Goal: Task Accomplishment & Management: Complete application form

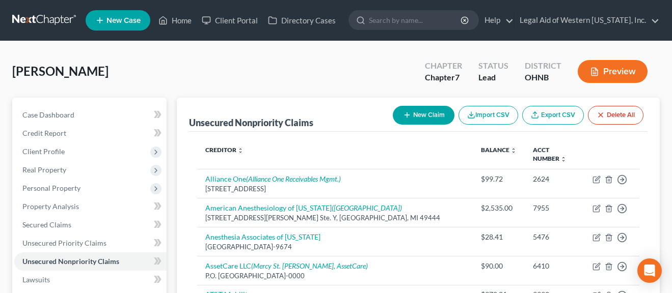
scroll to position [994, 0]
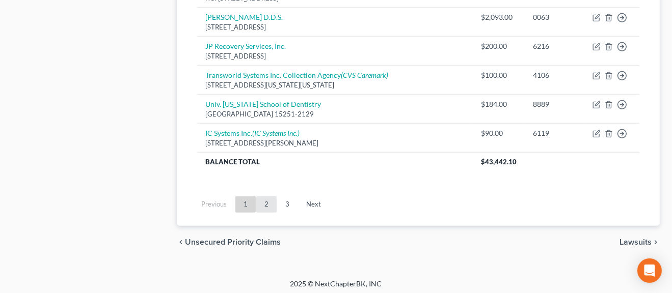
click at [271, 199] on link "2" at bounding box center [266, 205] width 20 height 16
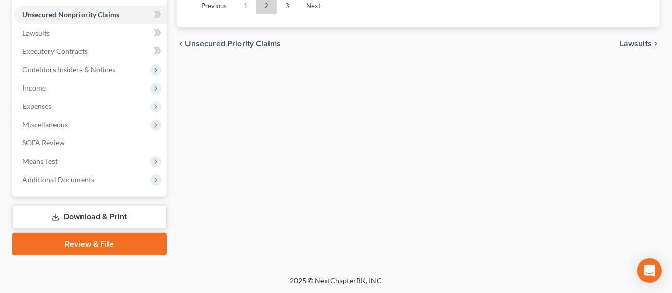
scroll to position [879, 0]
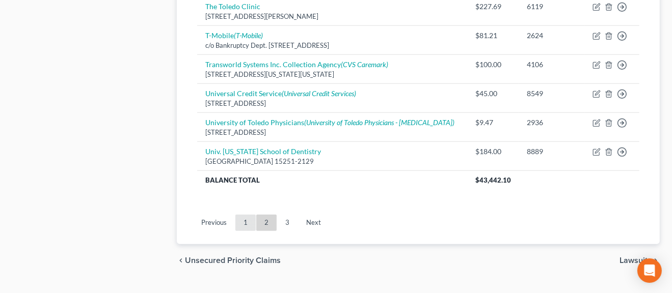
click at [242, 215] on link "1" at bounding box center [245, 223] width 20 height 16
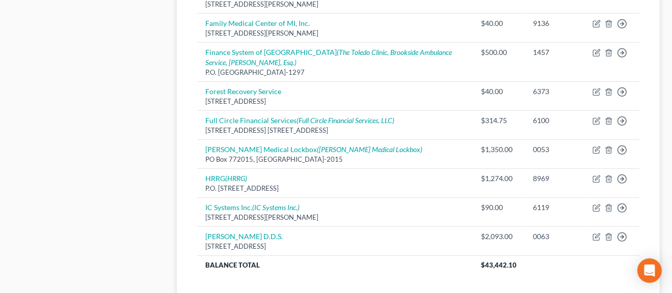
scroll to position [908, 0]
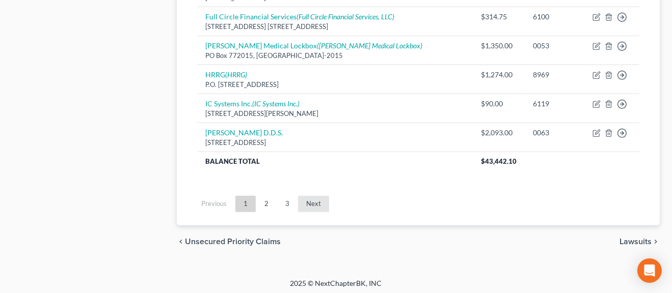
click at [304, 199] on link "Next" at bounding box center [313, 204] width 31 height 16
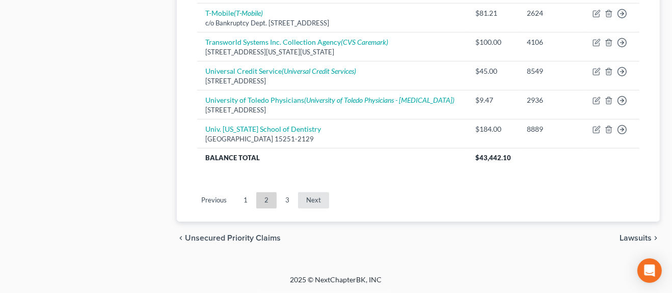
scroll to position [879, 0]
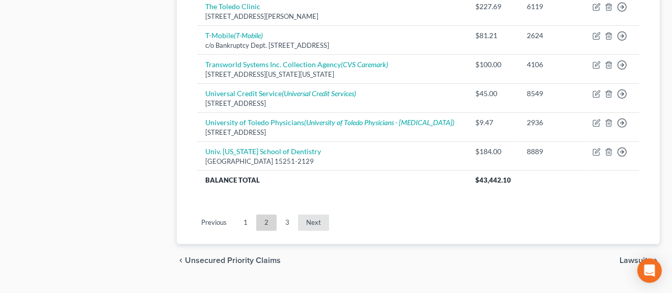
click at [305, 215] on link "Next" at bounding box center [313, 223] width 31 height 16
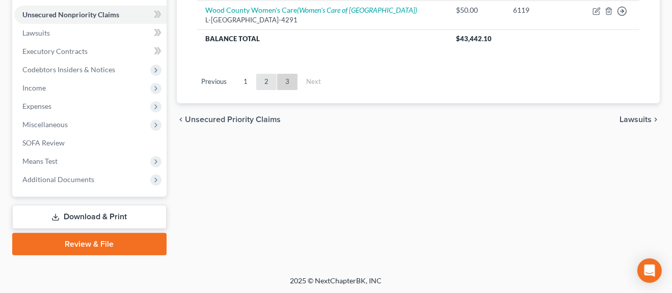
click at [266, 79] on link "2" at bounding box center [266, 82] width 20 height 16
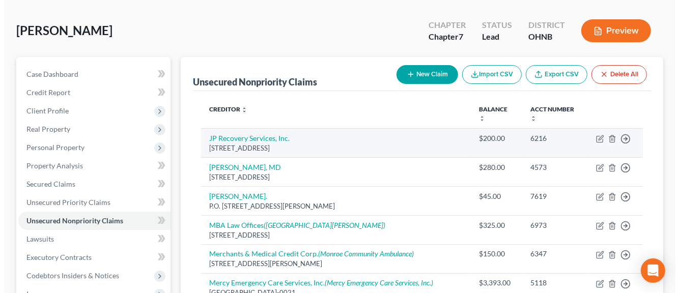
scroll to position [0, 0]
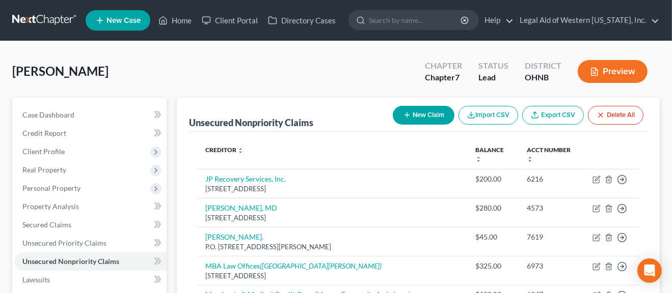
click at [408, 114] on icon "button" at bounding box center [407, 115] width 8 height 8
select select "0"
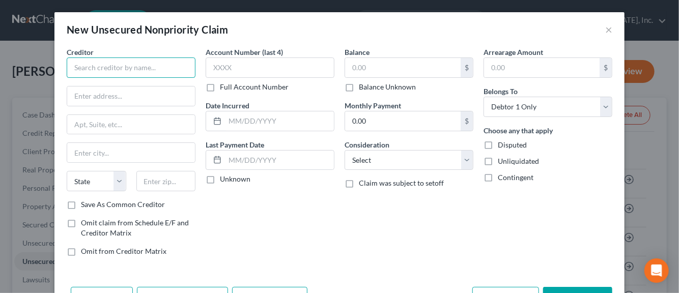
click at [116, 71] on input "text" at bounding box center [131, 68] width 129 height 20
type input "Well Balanced [MEDICAL_DATA]"
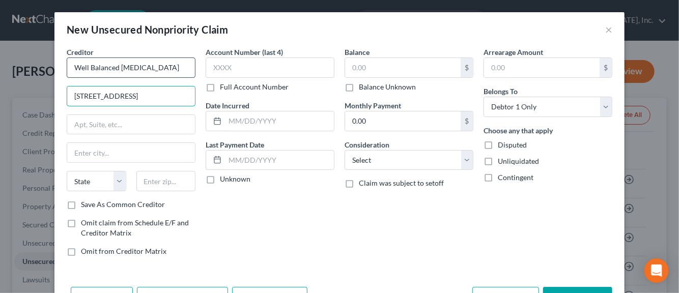
type input "[STREET_ADDRESS]"
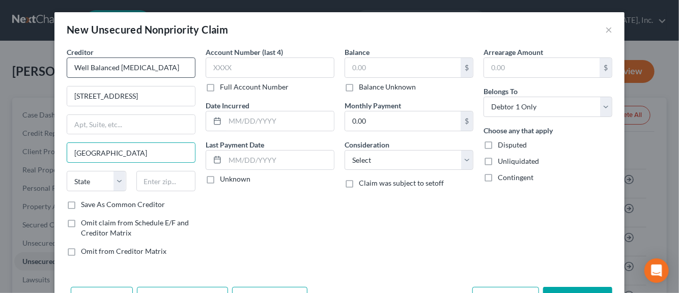
type input "[GEOGRAPHIC_DATA]"
select select "36"
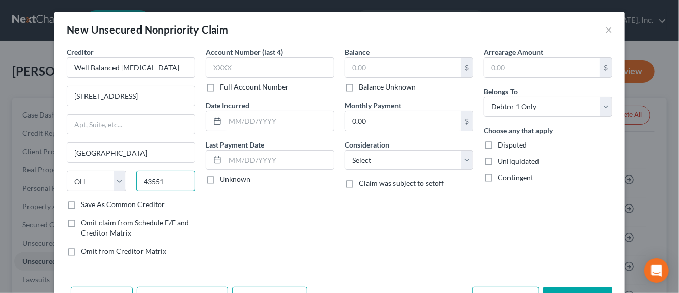
type input "43551"
click at [81, 203] on label "Save As Common Creditor" at bounding box center [123, 205] width 84 height 10
click at [85, 203] on input "Save As Common Creditor" at bounding box center [88, 203] width 7 height 7
checkbox input "true"
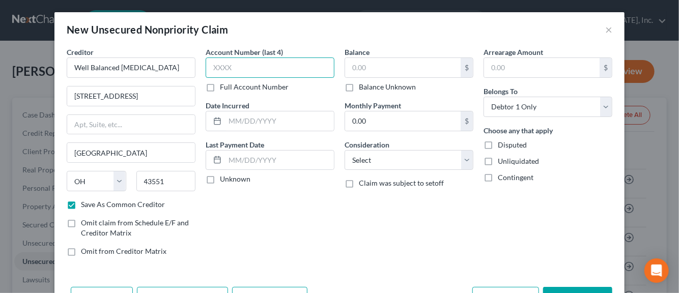
click at [241, 71] on input "text" at bounding box center [270, 68] width 129 height 20
type input "6946"
click at [234, 125] on input "text" at bounding box center [279, 120] width 109 height 19
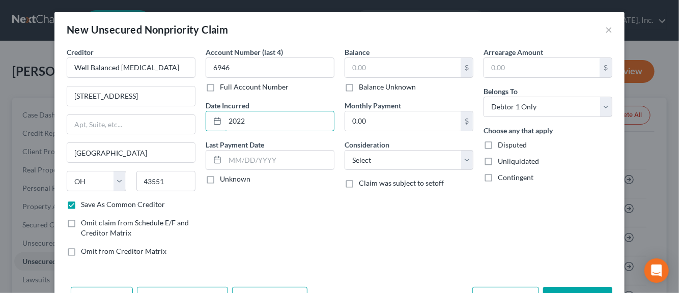
type input "2022"
click at [220, 180] on label "Unknown" at bounding box center [235, 179] width 31 height 10
click at [224, 180] on input "Unknown" at bounding box center [227, 177] width 7 height 7
checkbox input "true"
click at [372, 67] on input "text" at bounding box center [403, 67] width 116 height 19
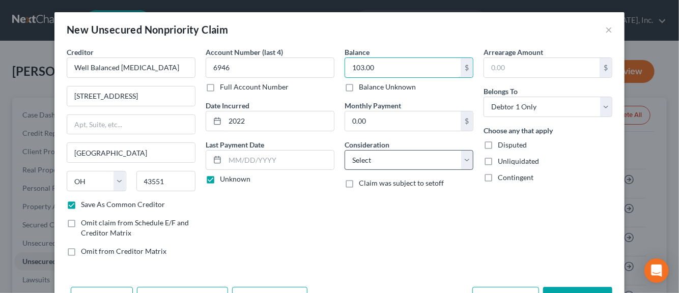
type input "103.00"
click at [460, 160] on select "Select Cable / Satellite Services Collection Agency Credit Card Debt Debt Couns…" at bounding box center [409, 160] width 129 height 20
select select "9"
click at [345, 150] on select "Select Cable / Satellite Services Collection Agency Credit Card Debt Debt Couns…" at bounding box center [409, 160] width 129 height 20
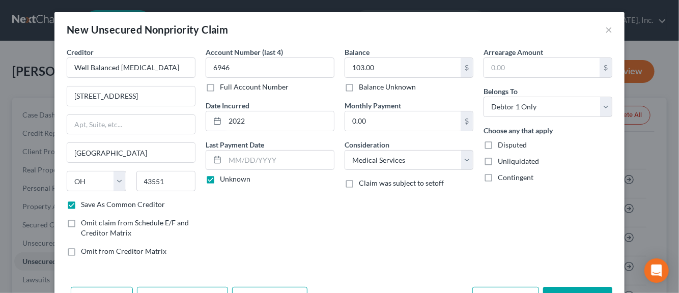
click at [498, 144] on label "Disputed" at bounding box center [512, 145] width 29 height 10
click at [502, 144] on input "Disputed" at bounding box center [505, 143] width 7 height 7
checkbox input "true"
click at [498, 161] on label "Unliquidated" at bounding box center [518, 161] width 41 height 10
click at [502, 161] on input "Unliquidated" at bounding box center [505, 159] width 7 height 7
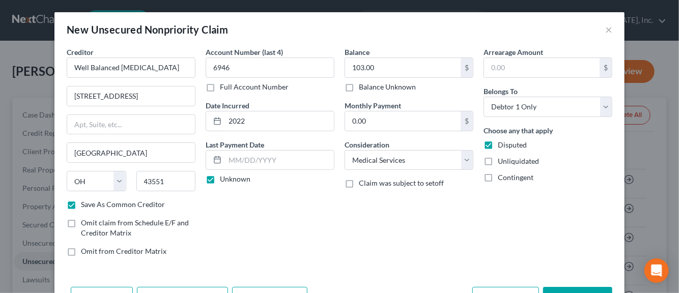
checkbox input "true"
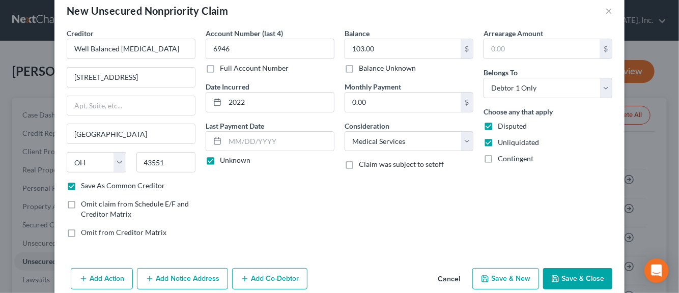
scroll to position [35, 0]
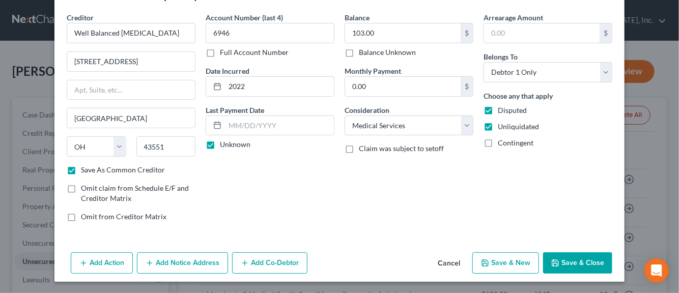
click at [503, 265] on button "Save & New" at bounding box center [505, 263] width 67 height 21
checkbox input "false"
select select "0"
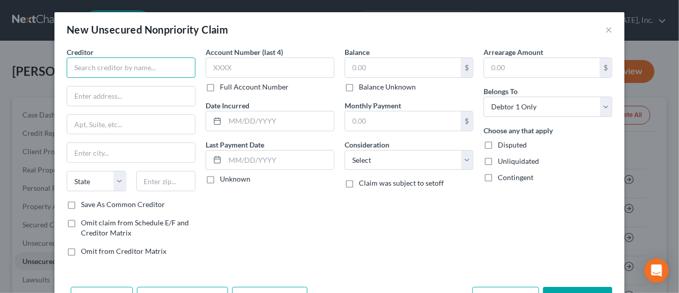
click at [98, 73] on input "text" at bounding box center [131, 68] width 129 height 20
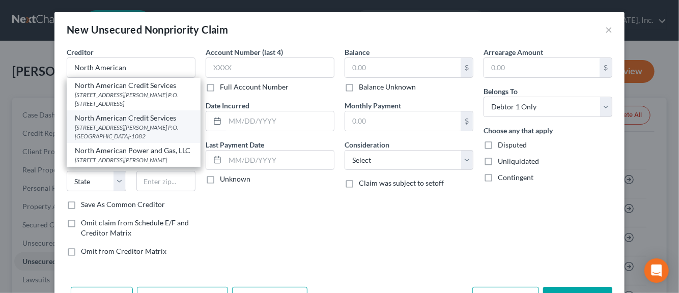
click at [88, 125] on div "[STREET_ADDRESS][PERSON_NAME] P.O. [GEOGRAPHIC_DATA]-1082" at bounding box center [134, 131] width 118 height 17
type input "North American Credit Services"
type input "[STREET_ADDRESS][PERSON_NAME]"
type input "P.O. Box 182221"
type input "Chattanooga"
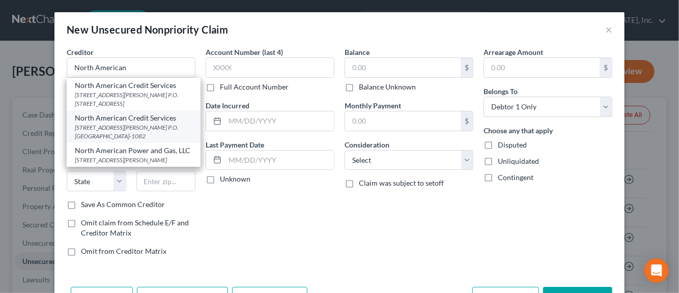
select select "44"
type input "37421-1082"
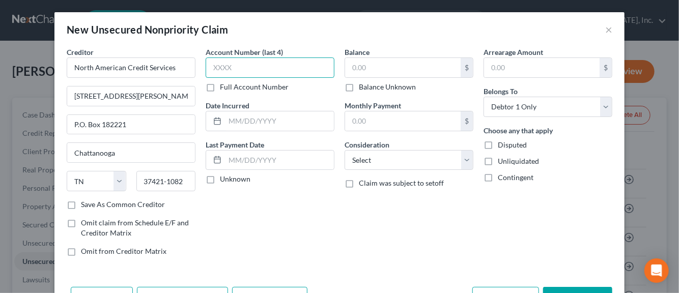
click at [221, 73] on input "text" at bounding box center [270, 68] width 129 height 20
type input "3526"
click at [239, 124] on input "text" at bounding box center [279, 120] width 109 height 19
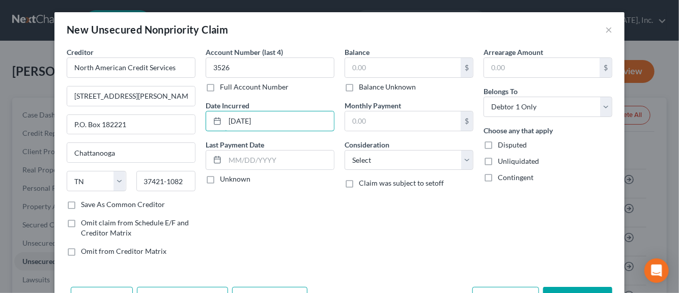
type input "[DATE]"
click at [220, 179] on label "Unknown" at bounding box center [235, 179] width 31 height 10
click at [224, 179] on input "Unknown" at bounding box center [227, 177] width 7 height 7
checkbox input "true"
click at [371, 70] on input "text" at bounding box center [403, 67] width 116 height 19
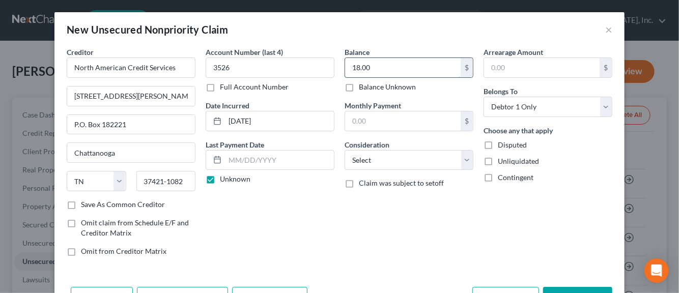
type input "18.00"
click at [463, 161] on select "Select Cable / Satellite Services Collection Agency Credit Card Debt Debt Couns…" at bounding box center [409, 160] width 129 height 20
select select "1"
click at [345, 150] on select "Select Cable / Satellite Services Collection Agency Credit Card Debt Debt Couns…" at bounding box center [409, 160] width 129 height 20
click at [498, 147] on label "Disputed" at bounding box center [512, 145] width 29 height 10
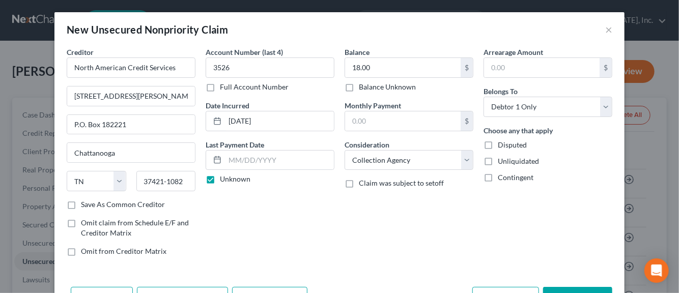
click at [502, 147] on input "Disputed" at bounding box center [505, 143] width 7 height 7
checkbox input "true"
click at [498, 160] on label "Unliquidated" at bounding box center [518, 161] width 41 height 10
click at [502, 160] on input "Unliquidated" at bounding box center [505, 159] width 7 height 7
checkbox input "true"
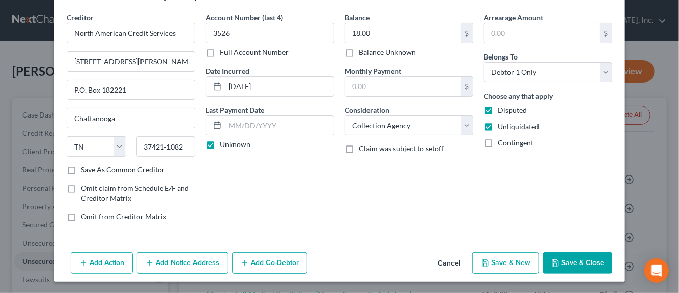
click at [168, 263] on button "Add Notice Address" at bounding box center [182, 263] width 91 height 21
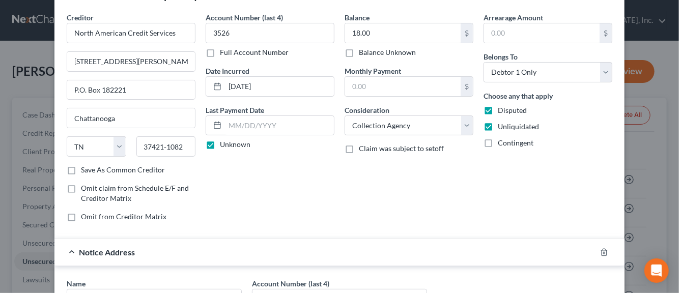
click at [81, 166] on label "Save As Common Creditor" at bounding box center [123, 170] width 84 height 10
click at [85, 166] on input "Save As Common Creditor" at bounding box center [88, 168] width 7 height 7
checkbox input "true"
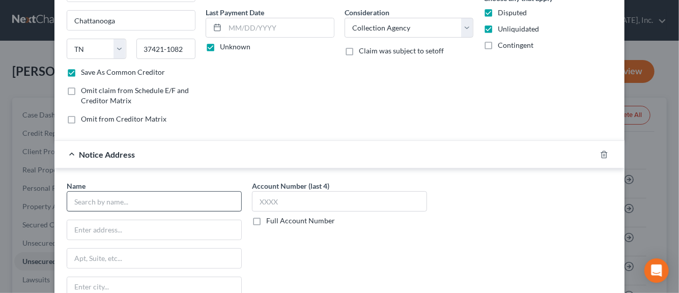
scroll to position [136, 0]
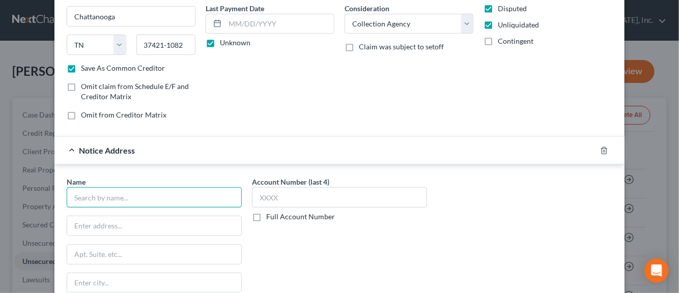
click at [130, 194] on input "text" at bounding box center [154, 197] width 175 height 20
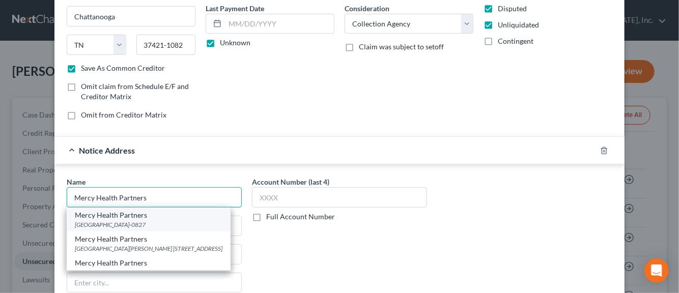
type input "Mercy Health Partners"
click at [110, 220] on div "[GEOGRAPHIC_DATA]-0827" at bounding box center [149, 224] width 148 height 9
type input "PO Box 63027"
type input "[GEOGRAPHIC_DATA]"
select select "36"
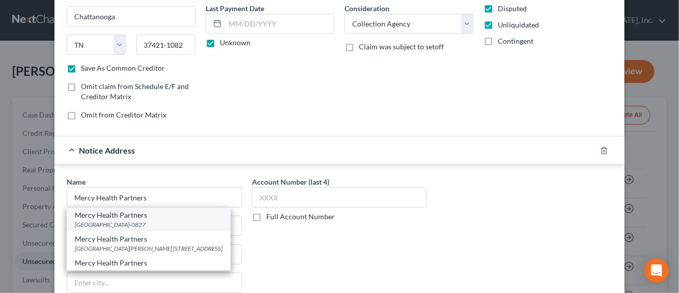
type input "45263-0827"
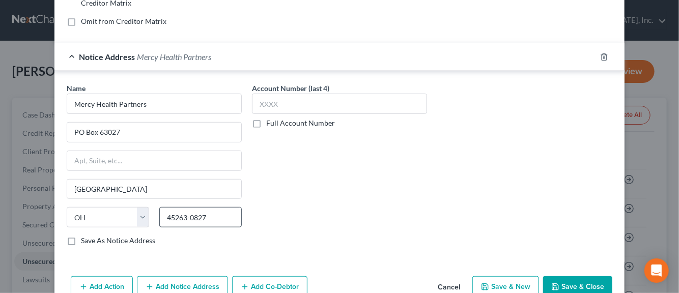
scroll to position [238, 0]
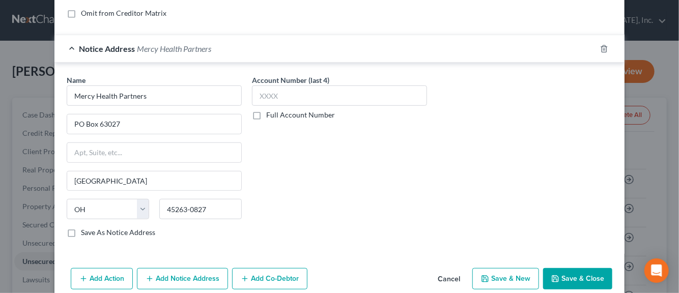
click at [81, 230] on label "Save As Notice Address" at bounding box center [118, 233] width 74 height 10
click at [85, 230] on input "Save As Notice Address" at bounding box center [88, 231] width 7 height 7
checkbox input "true"
click at [502, 276] on button "Save & New" at bounding box center [505, 278] width 67 height 21
checkbox input "false"
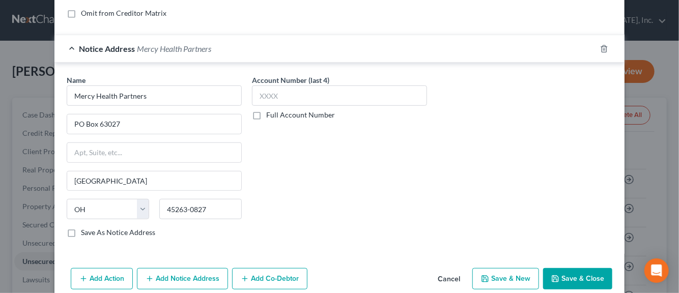
checkbox input "false"
select select "0"
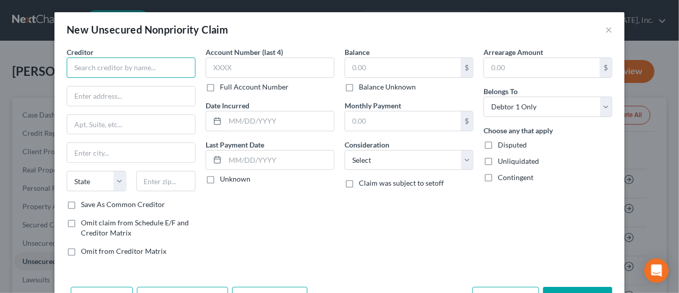
click at [78, 69] on input "text" at bounding box center [131, 68] width 129 height 20
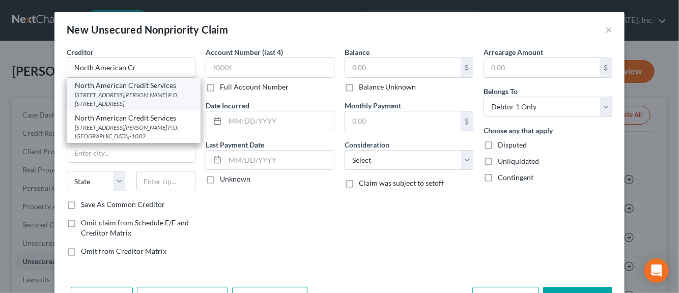
click at [101, 93] on div "[STREET_ADDRESS][PERSON_NAME] P.O. [STREET_ADDRESS]" at bounding box center [134, 99] width 118 height 17
type input "North American Credit Services"
type input "[STREET_ADDRESS][PERSON_NAME]"
type input "P.O. Box 18221"
type input "Chattanooga"
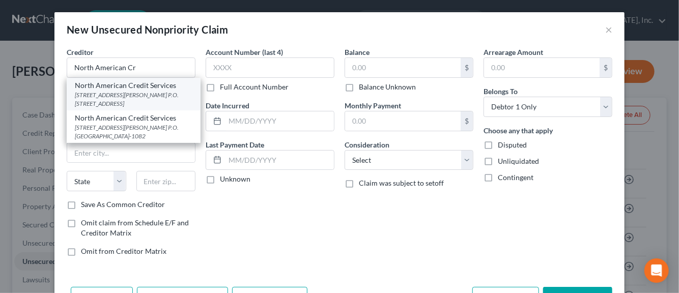
select select "44"
type input "37421-1082"
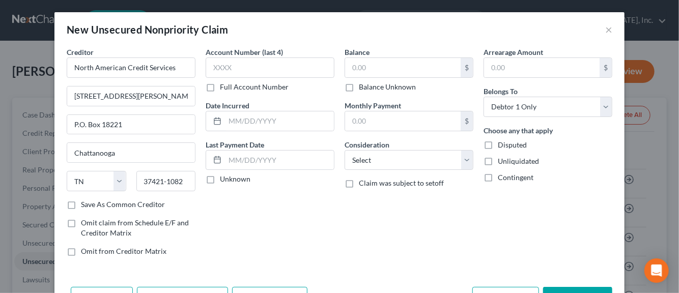
click at [81, 203] on label "Save As Common Creditor" at bounding box center [123, 205] width 84 height 10
click at [85, 203] on input "Save As Common Creditor" at bounding box center [88, 203] width 7 height 7
checkbox input "true"
click at [236, 71] on input "text" at bounding box center [270, 68] width 129 height 20
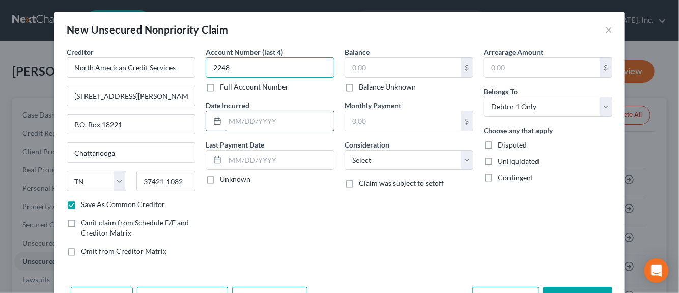
type input "2248"
click at [226, 121] on input "text" at bounding box center [279, 120] width 109 height 19
type input "[DATE]"
click at [220, 181] on label "Unknown" at bounding box center [235, 179] width 31 height 10
click at [224, 181] on input "Unknown" at bounding box center [227, 177] width 7 height 7
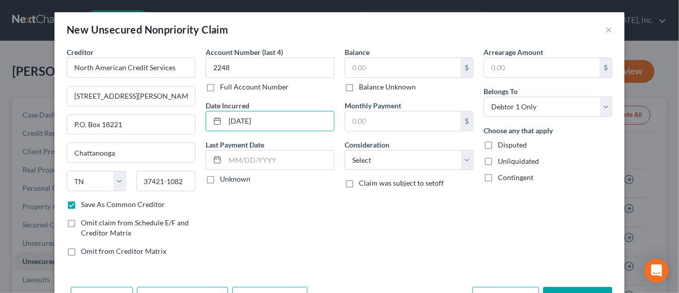
checkbox input "true"
drag, startPoint x: 375, startPoint y: 54, endPoint x: 367, endPoint y: 73, distance: 20.5
click at [370, 67] on div "Balance $ Balance Unknown Balance Undetermined $ Balance Unknown" at bounding box center [409, 69] width 129 height 45
click at [365, 70] on input "text" at bounding box center [403, 67] width 116 height 19
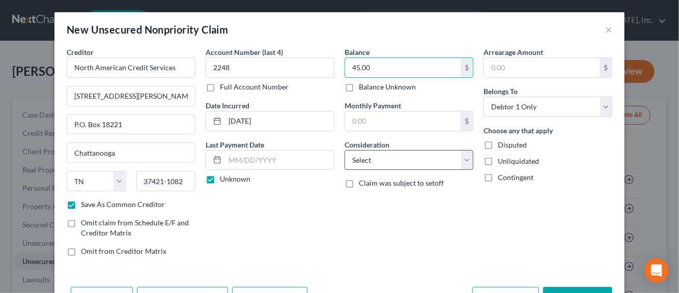
type input "45.00"
click at [459, 162] on select "Select Cable / Satellite Services Collection Agency Credit Card Debt Debt Couns…" at bounding box center [409, 160] width 129 height 20
select select "9"
click at [345, 150] on select "Select Cable / Satellite Services Collection Agency Credit Card Debt Debt Couns…" at bounding box center [409, 160] width 129 height 20
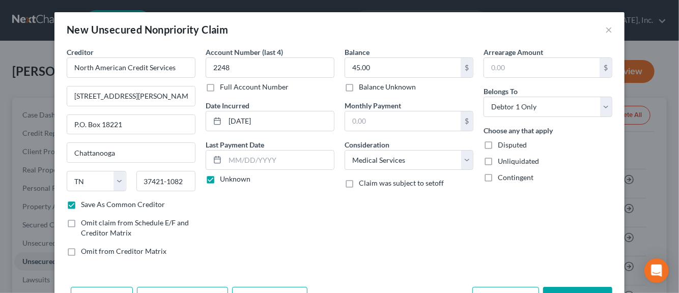
click at [498, 144] on label "Disputed" at bounding box center [512, 145] width 29 height 10
click at [502, 144] on input "Disputed" at bounding box center [505, 143] width 7 height 7
checkbox input "true"
click at [498, 158] on label "Unliquidated" at bounding box center [518, 161] width 41 height 10
click at [502, 158] on input "Unliquidated" at bounding box center [505, 159] width 7 height 7
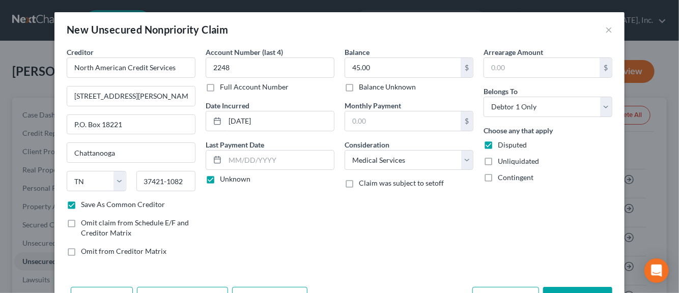
checkbox input "true"
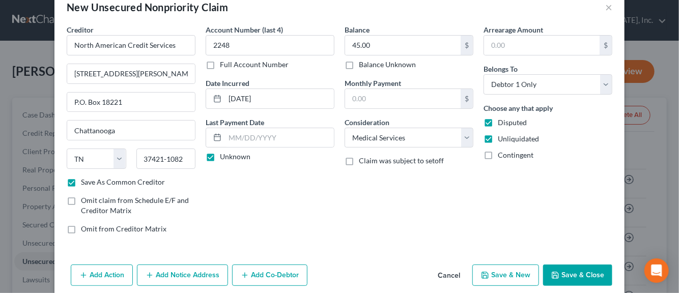
scroll to position [35, 0]
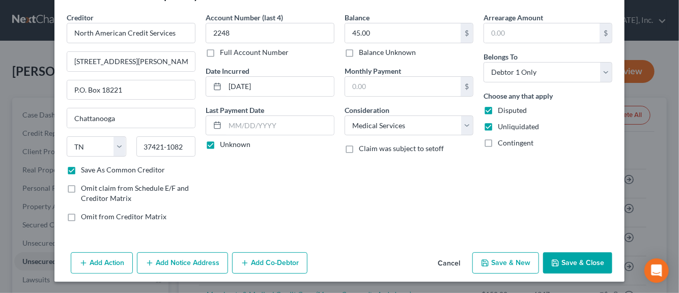
click at [200, 265] on button "Add Notice Address" at bounding box center [182, 263] width 91 height 21
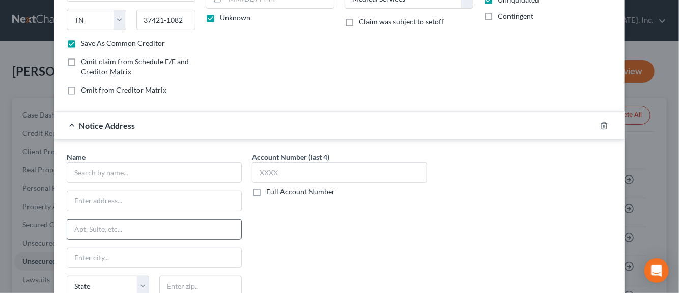
scroll to position [187, 0]
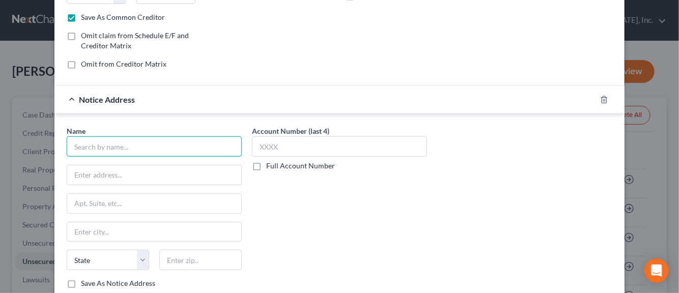
click at [125, 151] on input "text" at bounding box center [154, 146] width 175 height 20
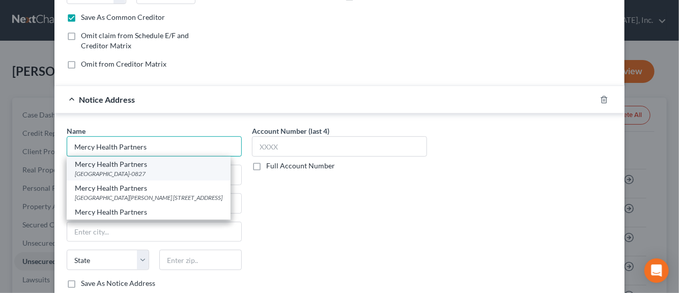
type input "Mercy Health Partners"
click at [115, 175] on div "[GEOGRAPHIC_DATA]-0827" at bounding box center [149, 174] width 148 height 9
type input "PO Box 63027"
type input "[GEOGRAPHIC_DATA]"
select select "36"
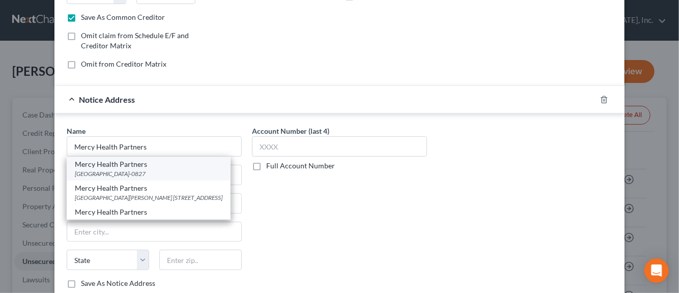
type input "45263-0827"
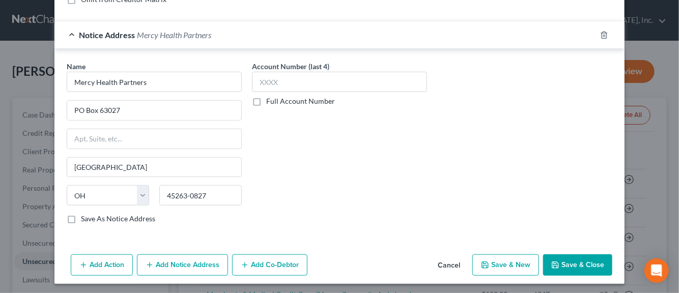
scroll to position [253, 0]
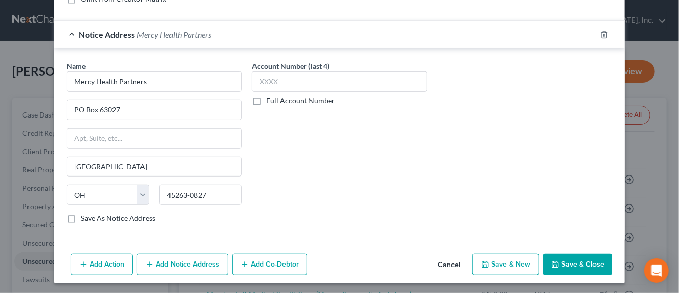
click at [81, 217] on label "Save As Notice Address" at bounding box center [118, 218] width 74 height 10
click at [85, 217] on input "Save As Notice Address" at bounding box center [88, 216] width 7 height 7
checkbox input "true"
click at [261, 85] on input "text" at bounding box center [339, 81] width 175 height 20
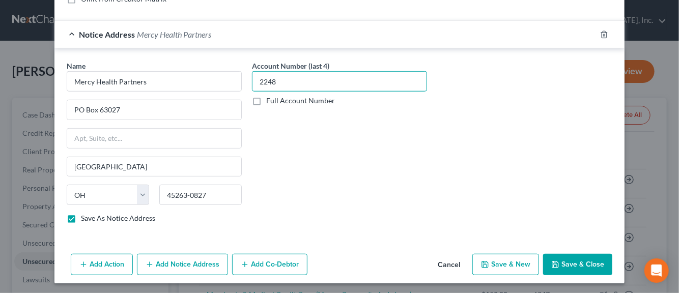
type input "2248"
click at [501, 264] on button "Save & New" at bounding box center [505, 264] width 67 height 21
checkbox input "false"
select select "0"
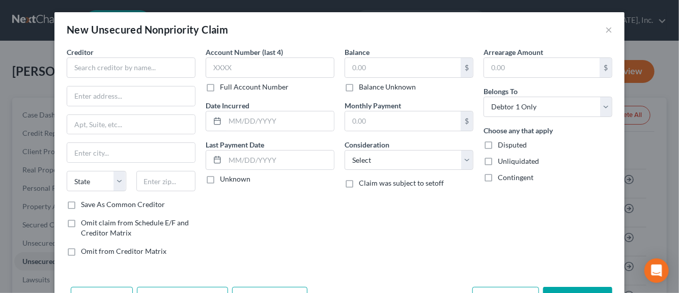
scroll to position [0, 0]
click at [167, 68] on input "text" at bounding box center [131, 68] width 129 height 20
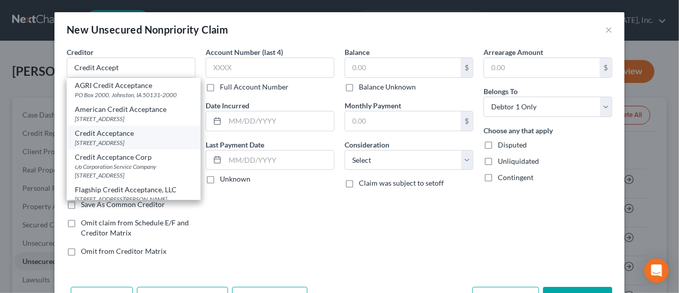
click at [122, 138] on div "Credit Acceptance" at bounding box center [134, 133] width 118 height 10
type input "Credit Acceptance"
type input "PO Box 5070"
type input "Southfield"
select select "23"
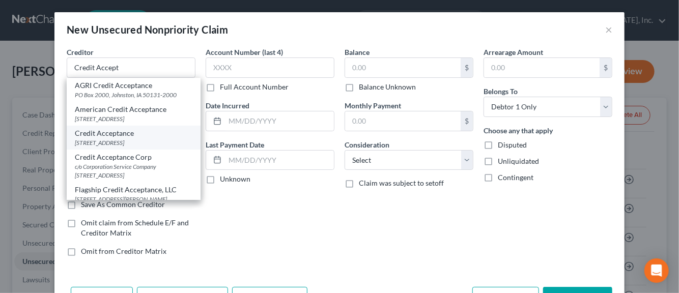
type input "48086"
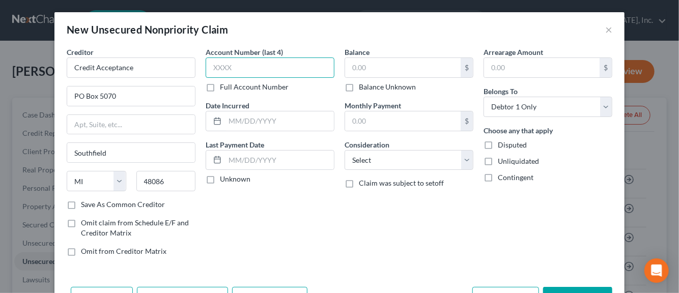
click at [224, 70] on input "text" at bounding box center [270, 68] width 129 height 20
type input "9983"
click at [231, 122] on input "text" at bounding box center [279, 120] width 109 height 19
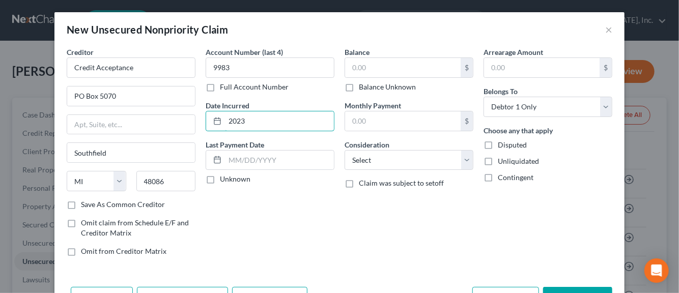
type input "2023"
click at [220, 179] on label "Unknown" at bounding box center [235, 179] width 31 height 10
click at [224, 179] on input "Unknown" at bounding box center [227, 177] width 7 height 7
checkbox input "true"
click at [350, 71] on input "text" at bounding box center [403, 67] width 116 height 19
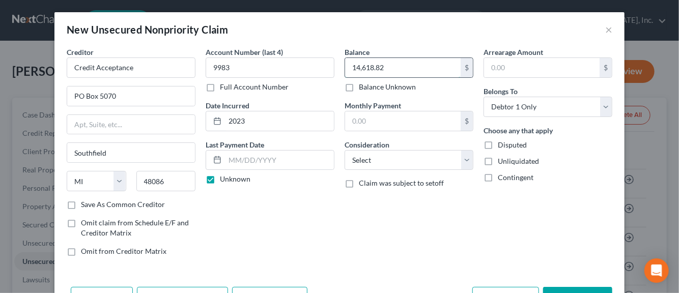
type input "14,618.82"
click at [461, 161] on select "Select Cable / Satellite Services Collection Agency Credit Card Debt Debt Couns…" at bounding box center [409, 160] width 129 height 20
select select "1"
click at [345, 150] on select "Select Cable / Satellite Services Collection Agency Credit Card Debt Debt Couns…" at bounding box center [409, 160] width 129 height 20
click at [499, 67] on input "text" at bounding box center [542, 67] width 116 height 19
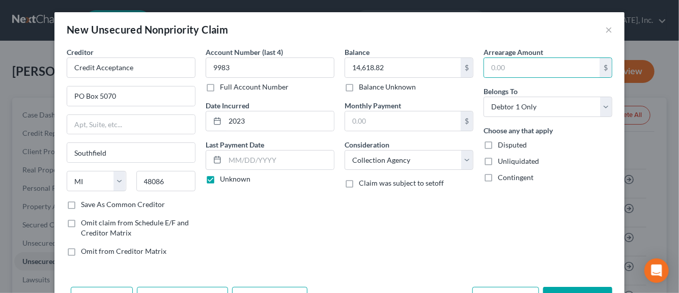
click at [498, 143] on label "Disputed" at bounding box center [512, 145] width 29 height 10
click at [502, 143] on input "Disputed" at bounding box center [505, 143] width 7 height 7
checkbox input "true"
click at [498, 158] on label "Unliquidated" at bounding box center [518, 161] width 41 height 10
click at [502, 158] on input "Unliquidated" at bounding box center [505, 159] width 7 height 7
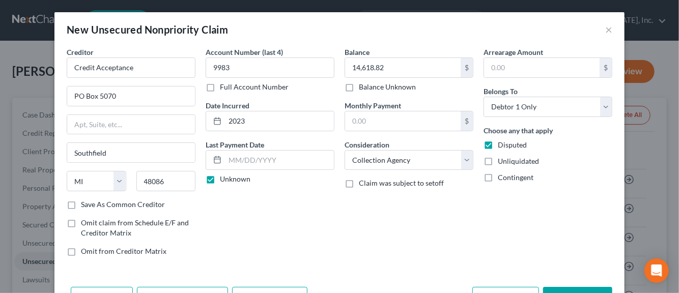
checkbox input "true"
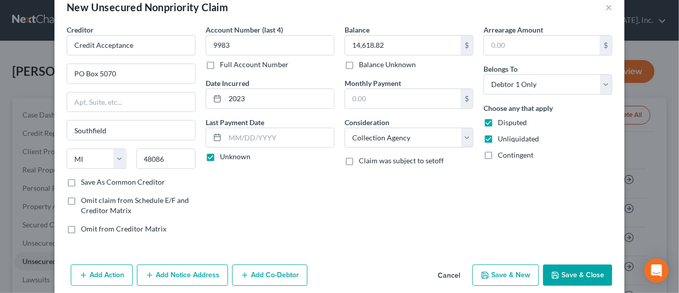
scroll to position [35, 0]
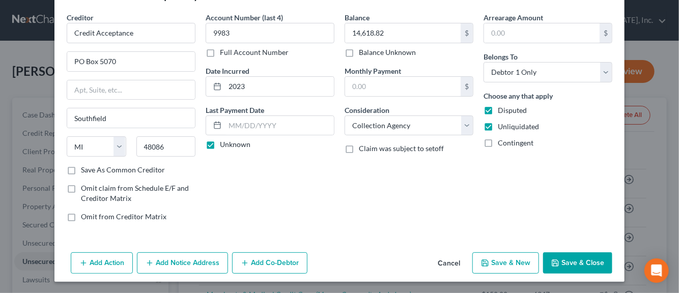
click at [188, 262] on button "Add Notice Address" at bounding box center [182, 263] width 91 height 21
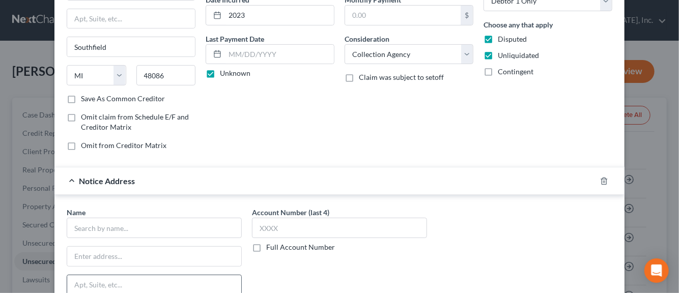
scroll to position [136, 0]
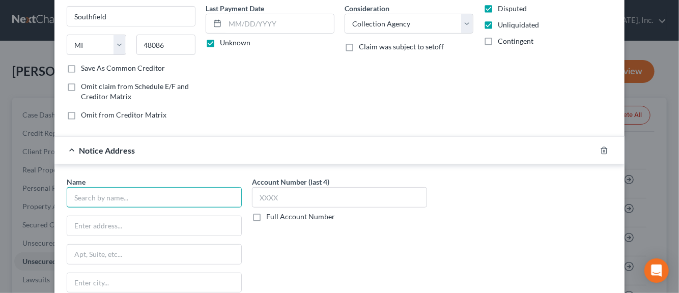
click at [130, 197] on input "text" at bounding box center [154, 197] width 175 height 20
type input "Credit Acceptance"
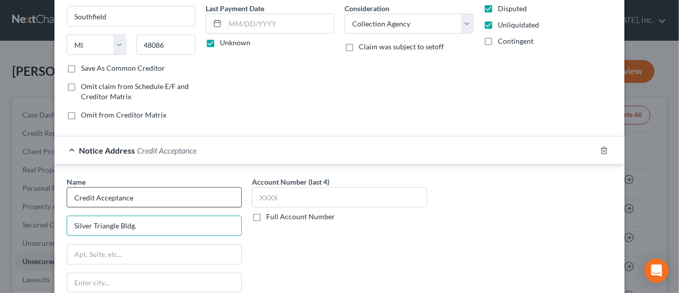
type input "Silver Triangle Bldg."
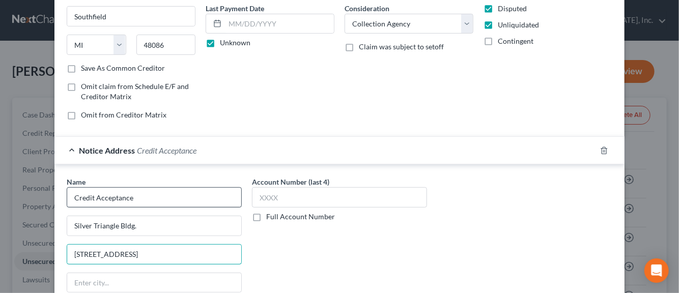
type input "[STREET_ADDRESS]"
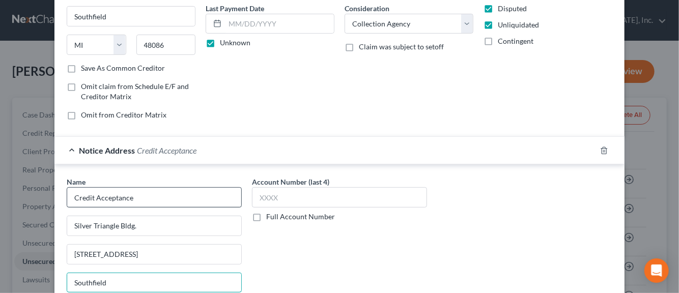
type input "Southfield"
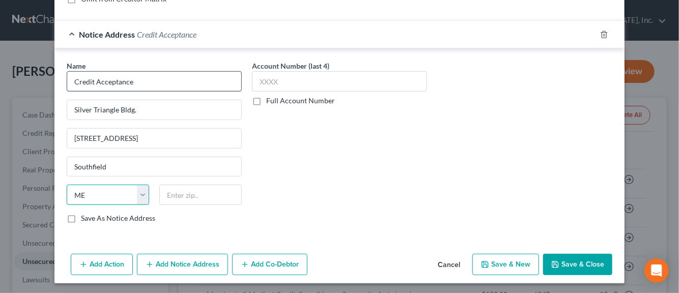
select select "23"
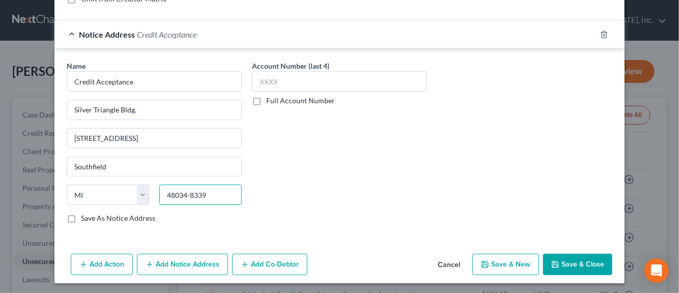
type input "48034-8339"
click at [81, 217] on label "Save As Notice Address" at bounding box center [118, 218] width 74 height 10
click at [85, 217] on input "Save As Notice Address" at bounding box center [88, 216] width 7 height 7
checkbox input "true"
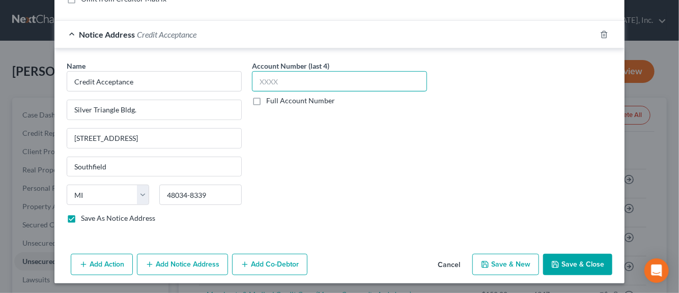
click at [269, 83] on input "text" at bounding box center [339, 81] width 175 height 20
type input "9983"
click at [498, 264] on button "Save & New" at bounding box center [505, 264] width 67 height 21
checkbox input "false"
select select "0"
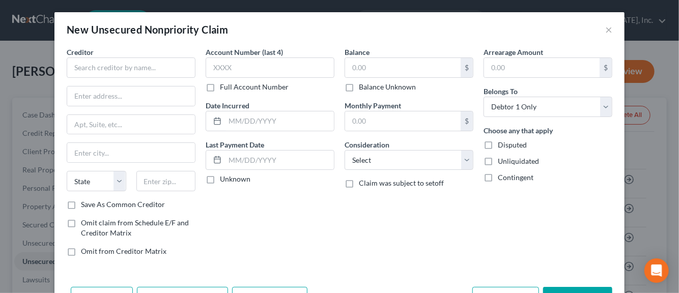
type input "0.00"
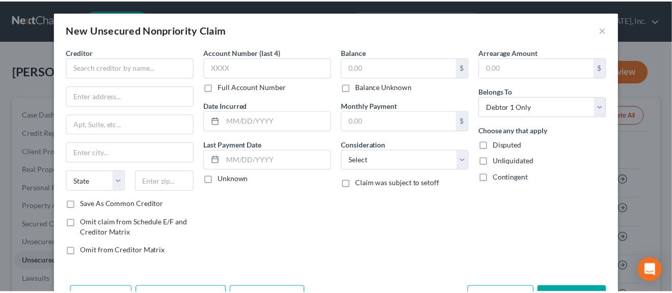
scroll to position [92, 0]
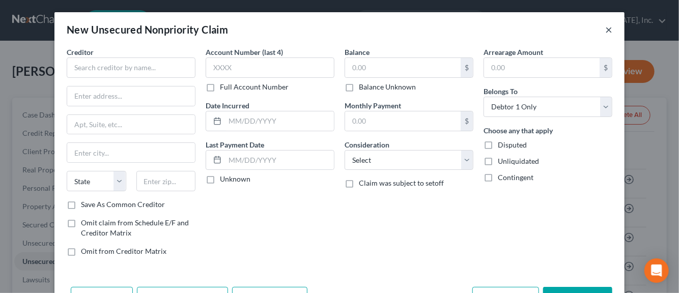
click at [607, 31] on button "×" at bounding box center [608, 29] width 7 height 12
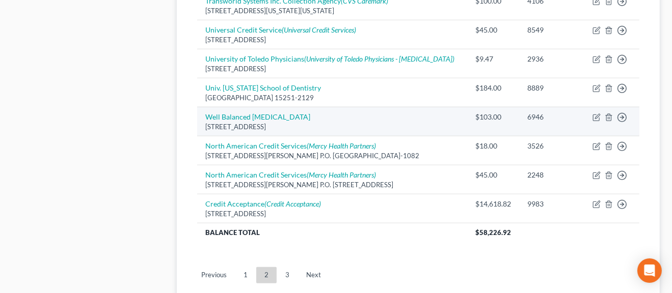
scroll to position [994, 0]
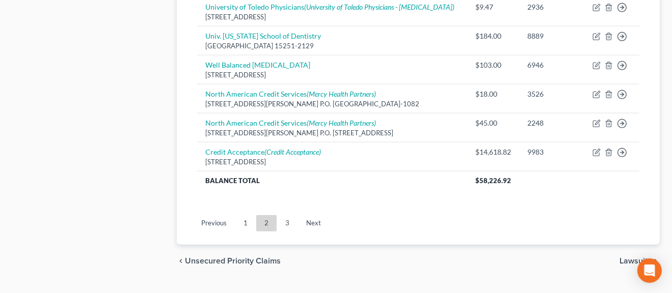
click at [246, 215] on link "1" at bounding box center [245, 223] width 20 height 16
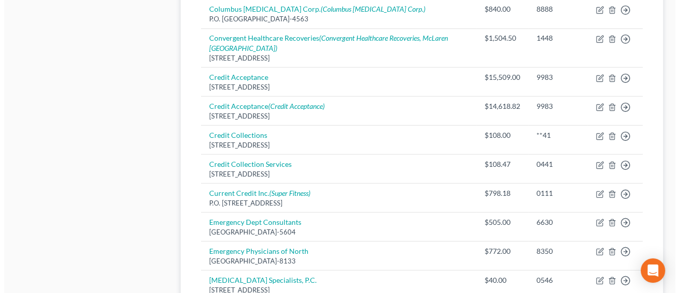
scroll to position [500, 0]
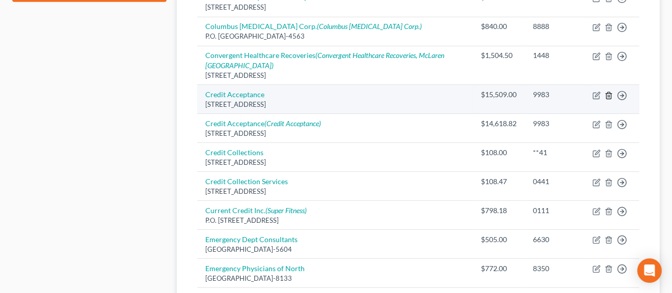
click at [608, 95] on icon "button" at bounding box center [608, 96] width 8 height 8
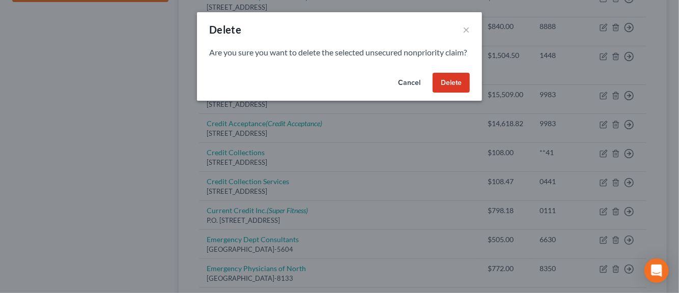
click at [456, 93] on button "Delete" at bounding box center [451, 83] width 37 height 20
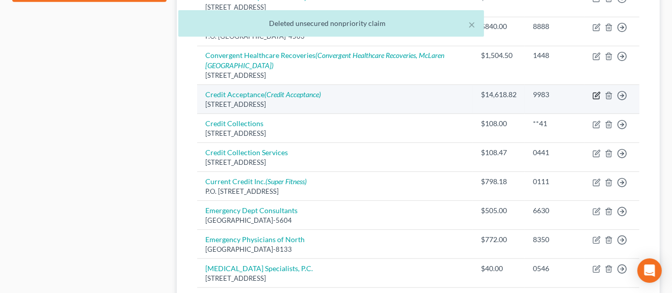
click at [595, 96] on icon "button" at bounding box center [596, 96] width 8 height 8
select select "23"
select select "1"
select select "0"
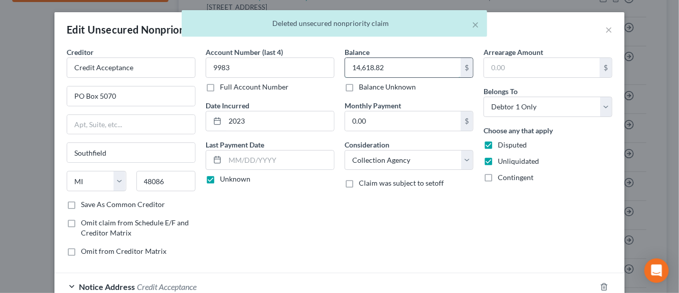
click at [366, 67] on input "14,618.82" at bounding box center [403, 67] width 116 height 19
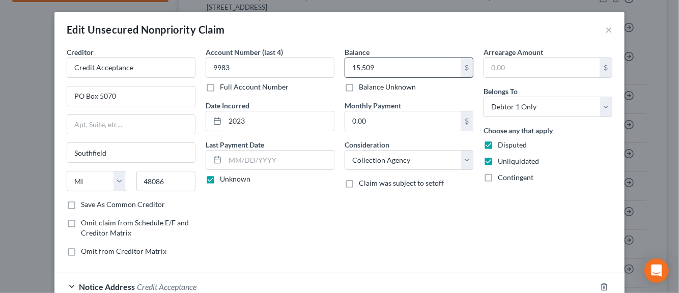
click at [375, 68] on input "15,509" at bounding box center [403, 67] width 116 height 19
click at [377, 68] on input "15,509" at bounding box center [403, 67] width 116 height 19
click at [373, 68] on input "15,509" at bounding box center [403, 67] width 116 height 19
click at [369, 68] on input "15,509" at bounding box center [403, 67] width 116 height 19
type input "15,509.00"
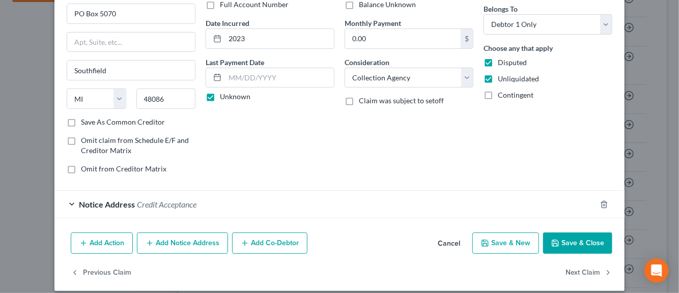
scroll to position [92, 0]
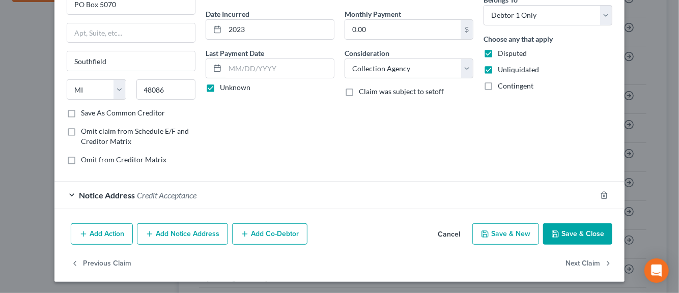
click at [65, 193] on div "Notice Address Credit Acceptance" at bounding box center [325, 195] width 542 height 27
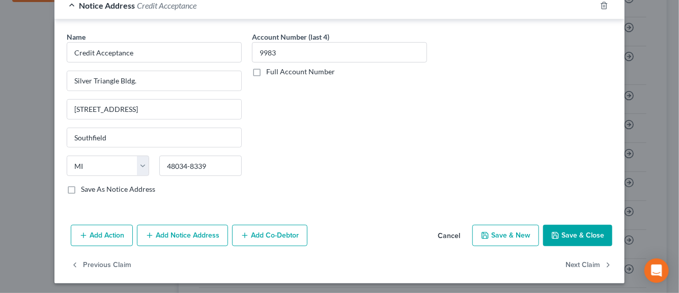
scroll to position [282, 0]
click at [81, 187] on label "Save As Notice Address" at bounding box center [118, 189] width 74 height 10
click at [85, 187] on input "Save As Notice Address" at bounding box center [88, 187] width 7 height 7
click at [507, 232] on button "Save & New" at bounding box center [505, 235] width 67 height 21
checkbox input "false"
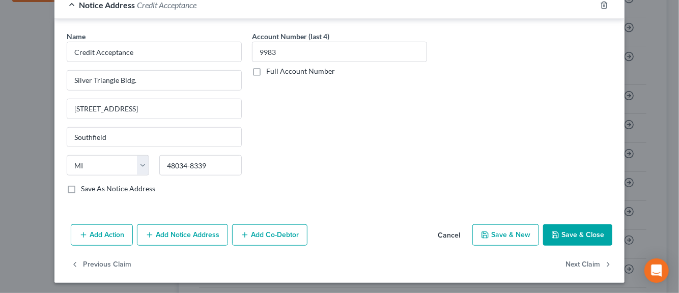
select select "0"
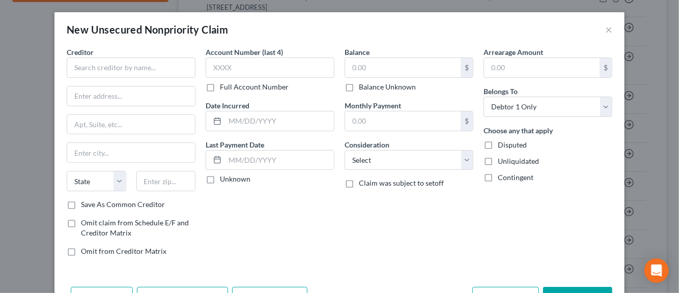
type input "0"
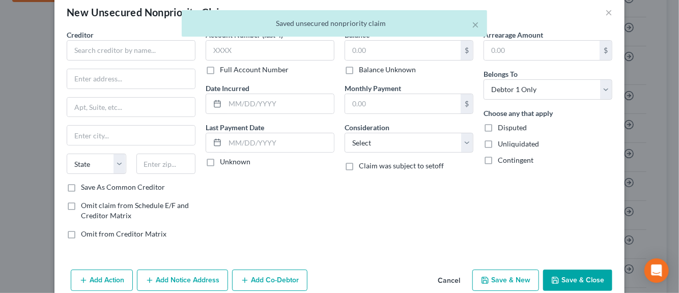
scroll to position [35, 0]
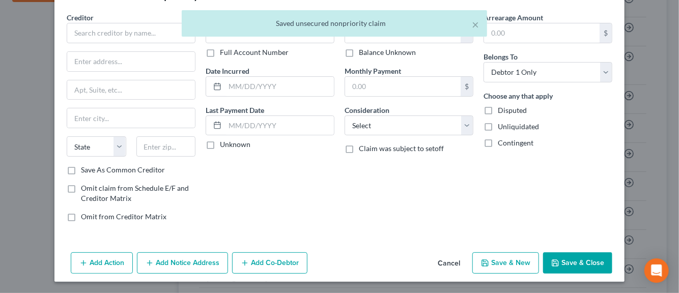
drag, startPoint x: 510, startPoint y: 260, endPoint x: 490, endPoint y: 254, distance: 20.4
click at [507, 260] on button "Save & New" at bounding box center [505, 263] width 67 height 21
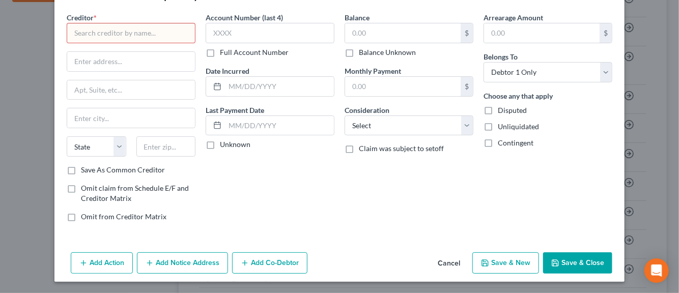
click at [472, 253] on button "Save & New" at bounding box center [505, 263] width 67 height 21
click at [116, 34] on input "text" at bounding box center [131, 33] width 129 height 20
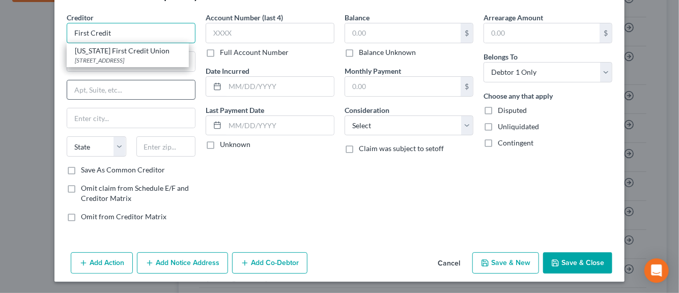
type input "First Credit"
click at [101, 91] on input "text" at bounding box center [131, 89] width 128 height 19
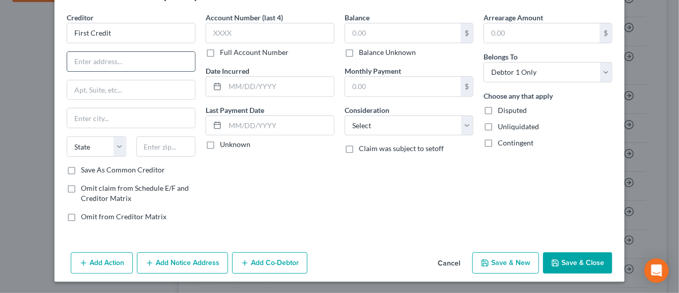
click at [88, 57] on input "text" at bounding box center [131, 61] width 128 height 19
type input "PO Box 630838"
click at [83, 122] on input "text" at bounding box center [131, 117] width 128 height 19
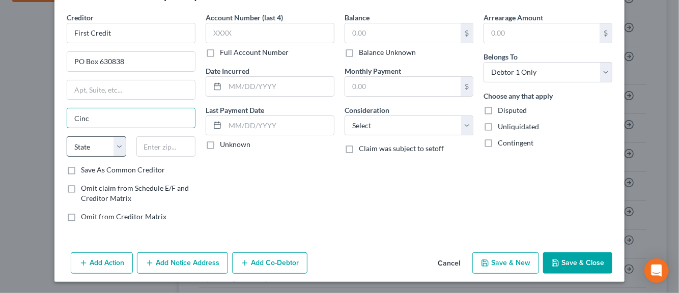
type input "[GEOGRAPHIC_DATA]"
click at [94, 145] on select "State [US_STATE] AK AR AZ CA CO CT DE DC [GEOGRAPHIC_DATA] [GEOGRAPHIC_DATA] GU…" at bounding box center [97, 146] width 60 height 20
select select "36"
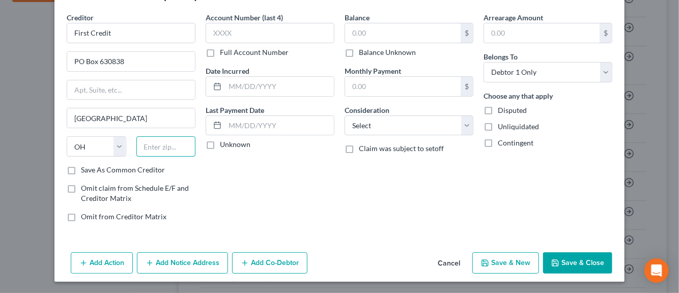
click at [145, 148] on input "text" at bounding box center [166, 146] width 60 height 20
type input "45263-0838"
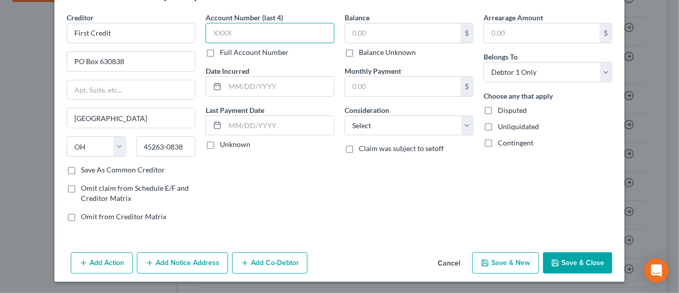
click at [214, 36] on input "text" at bounding box center [270, 33] width 129 height 20
type input "6930"
click at [239, 87] on input "text" at bounding box center [279, 86] width 109 height 19
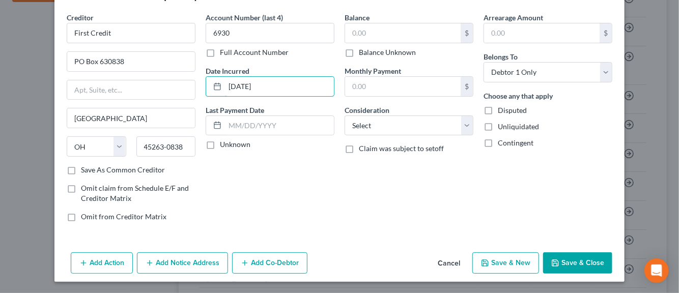
type input "[DATE]"
click at [220, 144] on label "Unknown" at bounding box center [235, 144] width 31 height 10
click at [224, 144] on input "Unknown" at bounding box center [227, 142] width 7 height 7
checkbox input "true"
click at [361, 37] on input "text" at bounding box center [403, 32] width 116 height 19
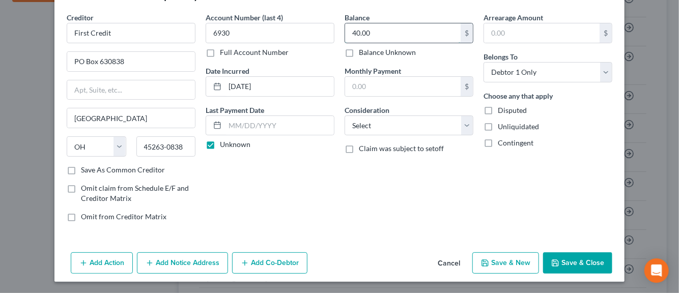
type input "40.00"
click at [462, 129] on select "Select Cable / Satellite Services Collection Agency Credit Card Debt Debt Couns…" at bounding box center [409, 126] width 129 height 20
select select "1"
click at [345, 116] on select "Select Cable / Satellite Services Collection Agency Credit Card Debt Debt Couns…" at bounding box center [409, 126] width 129 height 20
click at [498, 108] on label "Disputed" at bounding box center [512, 110] width 29 height 10
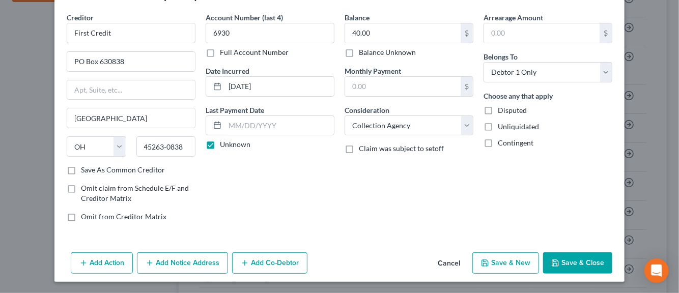
click at [502, 108] on input "Disputed" at bounding box center [505, 108] width 7 height 7
checkbox input "true"
click at [498, 125] on label "Unliquidated" at bounding box center [518, 127] width 41 height 10
click at [502, 125] on input "Unliquidated" at bounding box center [505, 125] width 7 height 7
checkbox input "true"
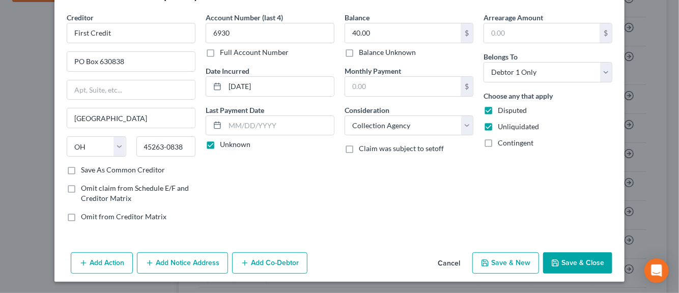
click at [175, 265] on button "Add Notice Address" at bounding box center [182, 263] width 91 height 21
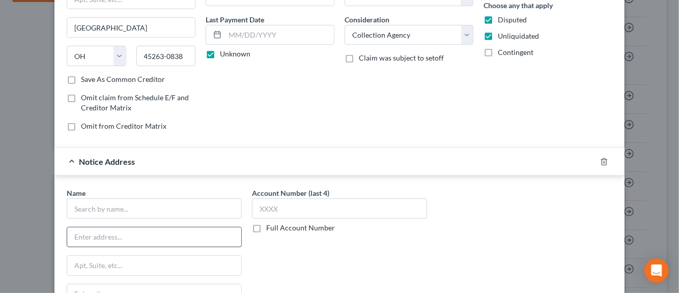
scroll to position [136, 0]
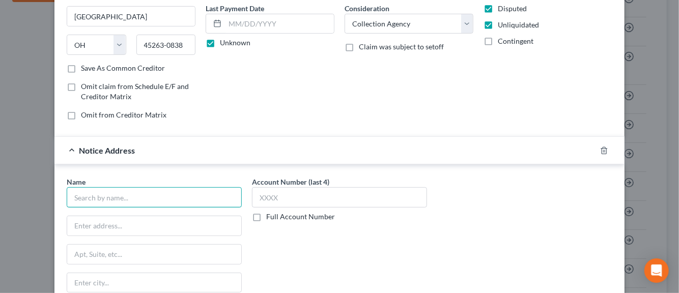
click at [118, 199] on input "text" at bounding box center [154, 197] width 175 height 20
click at [122, 199] on input "Cleveland Clinic" at bounding box center [154, 197] width 175 height 20
type input "Cleveland Clinic"
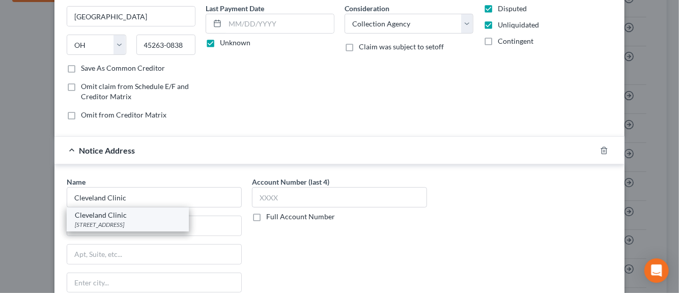
click at [115, 220] on div "[STREET_ADDRESS]" at bounding box center [128, 224] width 106 height 9
type input "[STREET_ADDRESS]"
type input "ATTN: Billing"
type input "[GEOGRAPHIC_DATA]"
select select "36"
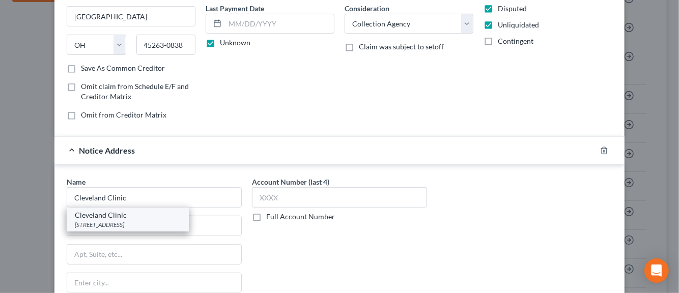
type input "44195-0000"
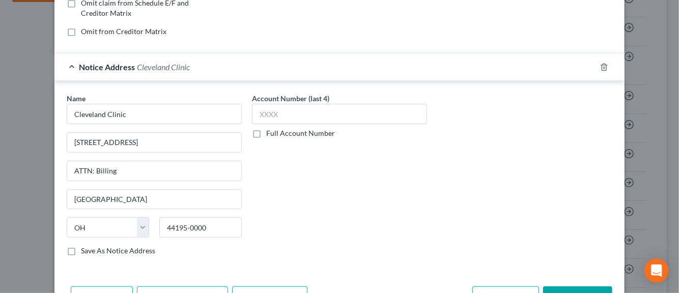
scroll to position [238, 0]
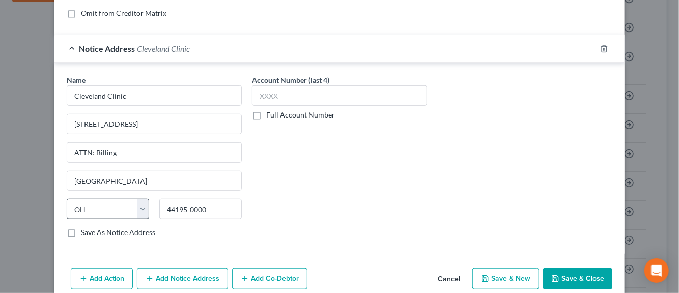
drag, startPoint x: 65, startPoint y: 232, endPoint x: 124, endPoint y: 203, distance: 65.3
click at [81, 232] on label "Save As Notice Address" at bounding box center [118, 233] width 74 height 10
click at [85, 232] on input "Save As Notice Address" at bounding box center [88, 231] width 7 height 7
checkbox input "true"
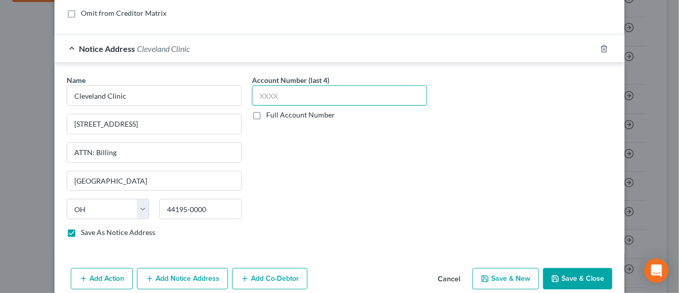
click at [267, 98] on input "text" at bounding box center [339, 96] width 175 height 20
type input "6413"
click at [495, 278] on button "Save & New" at bounding box center [505, 278] width 67 height 21
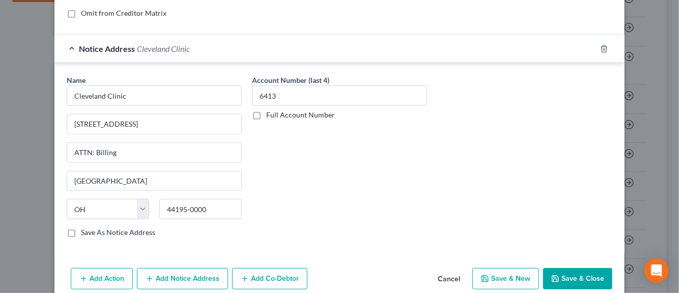
checkbox input "false"
select select "0"
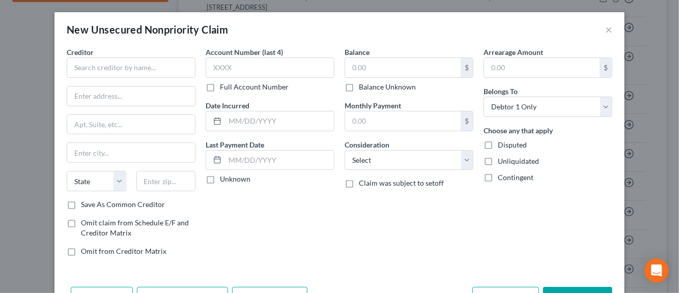
type input "0.00"
click at [131, 70] on input "text" at bounding box center [131, 68] width 129 height 20
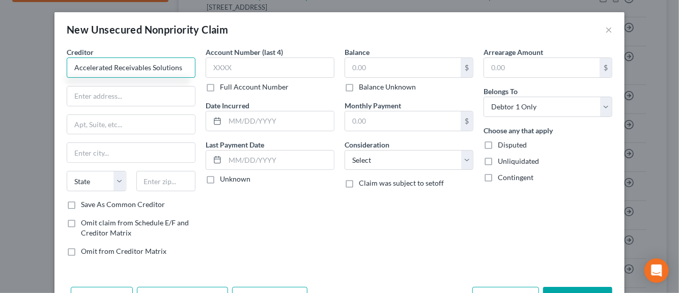
type input "Accelerated Receivables Solutions"
type input "PO Box 70"
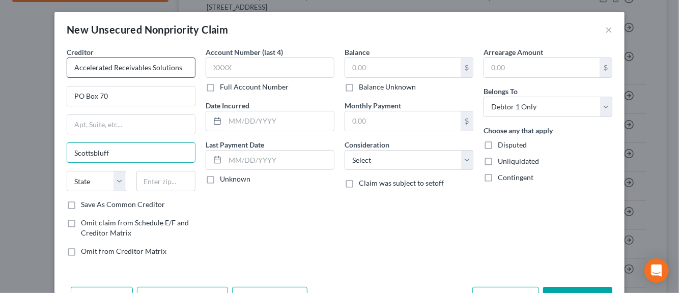
type input "Scottsbluff"
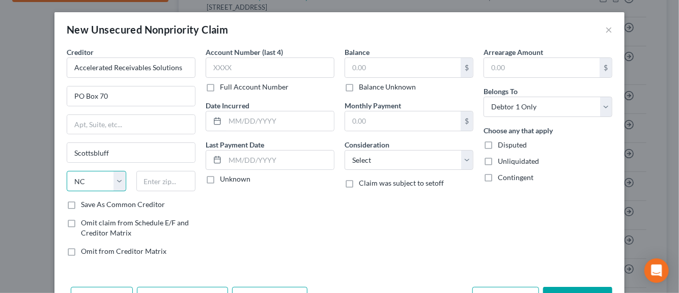
click at [116, 181] on select "State [US_STATE] AK AR AZ CA CO CT DE DC [GEOGRAPHIC_DATA] [GEOGRAPHIC_DATA] GU…" at bounding box center [97, 181] width 60 height 20
click at [114, 179] on select "State [US_STATE] AK AR AZ CA CO CT DE DC [GEOGRAPHIC_DATA] [GEOGRAPHIC_DATA] GU…" at bounding box center [97, 181] width 60 height 20
select select "30"
click at [67, 171] on select "State [US_STATE] AK AR AZ CA CO CT DE DC [GEOGRAPHIC_DATA] [GEOGRAPHIC_DATA] GU…" at bounding box center [97, 181] width 60 height 20
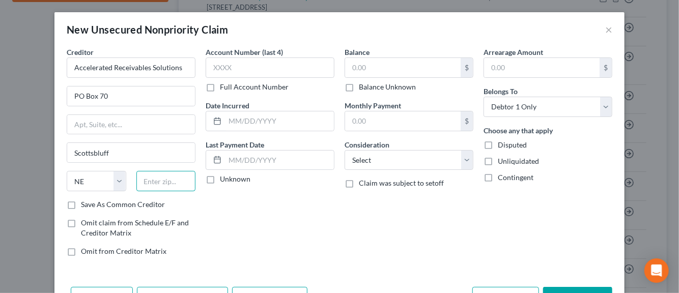
click at [164, 182] on input "text" at bounding box center [166, 181] width 60 height 20
type input "69363-0070"
click at [81, 205] on label "Save As Common Creditor" at bounding box center [123, 205] width 84 height 10
click at [85, 205] on input "Save As Common Creditor" at bounding box center [88, 203] width 7 height 7
checkbox input "true"
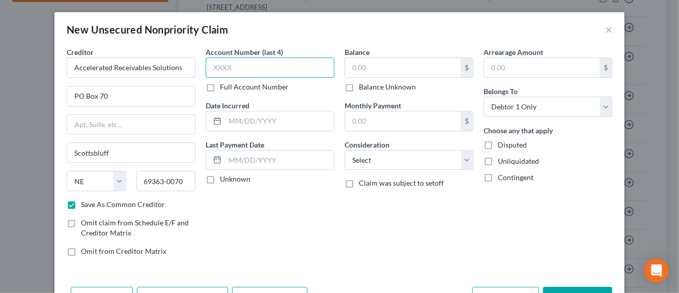
click at [239, 70] on input "text" at bounding box center [270, 68] width 129 height 20
type input "7635"
click at [232, 125] on input "text" at bounding box center [279, 120] width 109 height 19
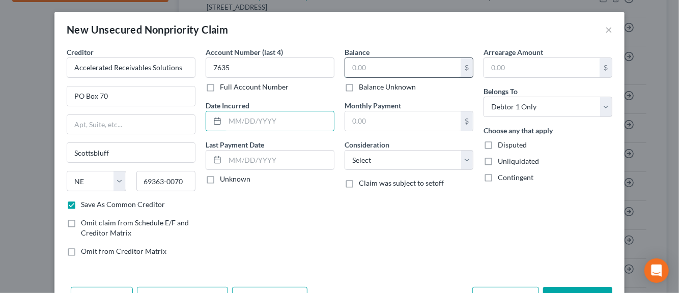
click at [365, 68] on input "text" at bounding box center [403, 67] width 116 height 19
type input "14.57"
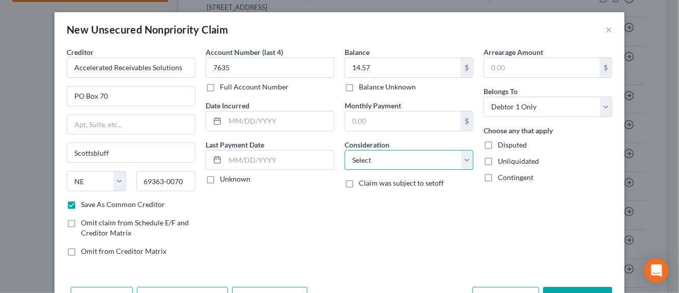
click at [460, 155] on select "Select Cable / Satellite Services Collection Agency Credit Card Debt Debt Couns…" at bounding box center [409, 160] width 129 height 20
select select "1"
click at [345, 150] on select "Select Cable / Satellite Services Collection Agency Credit Card Debt Debt Couns…" at bounding box center [409, 160] width 129 height 20
click at [498, 145] on label "Disputed" at bounding box center [512, 145] width 29 height 10
click at [502, 145] on input "Disputed" at bounding box center [505, 143] width 7 height 7
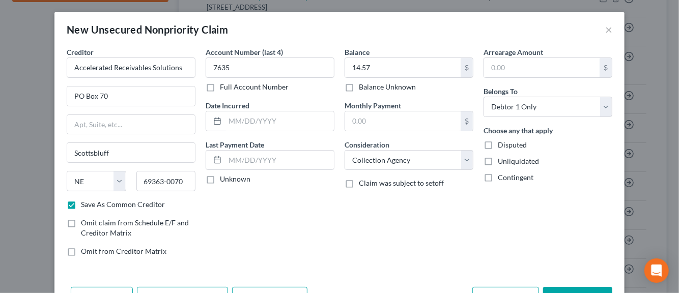
checkbox input "true"
click at [498, 161] on label "Unliquidated" at bounding box center [518, 161] width 41 height 10
click at [502, 161] on input "Unliquidated" at bounding box center [505, 159] width 7 height 7
checkbox input "true"
click at [220, 179] on label "Unknown" at bounding box center [235, 179] width 31 height 10
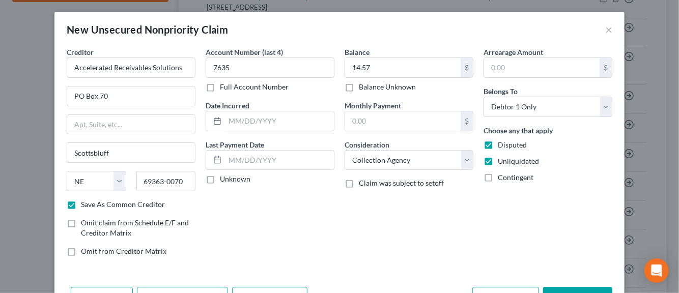
click at [224, 179] on input "Unknown" at bounding box center [227, 177] width 7 height 7
checkbox input "true"
click at [232, 124] on input "text" at bounding box center [279, 120] width 109 height 19
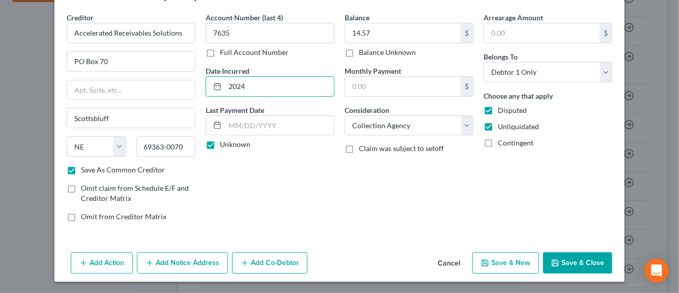
type input "2024"
click at [498, 262] on button "Save & New" at bounding box center [505, 263] width 67 height 21
checkbox input "false"
select select "0"
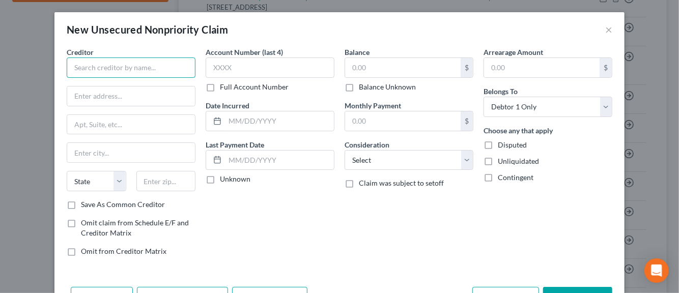
click at [108, 69] on input "text" at bounding box center [131, 68] width 129 height 20
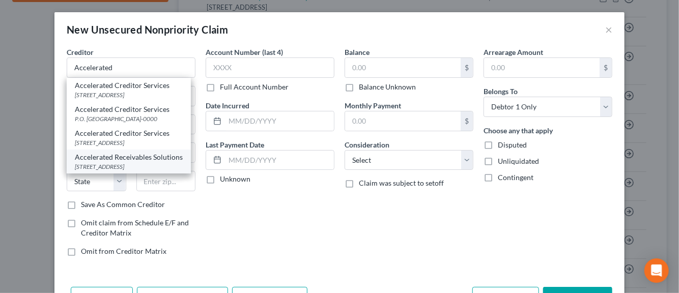
click at [116, 162] on div "Accelerated Receivables Solutions" at bounding box center [129, 157] width 108 height 10
type input "Accelerated Receivables Solutions"
type input "PO Box 70"
type input "Scottsbluff"
select select "30"
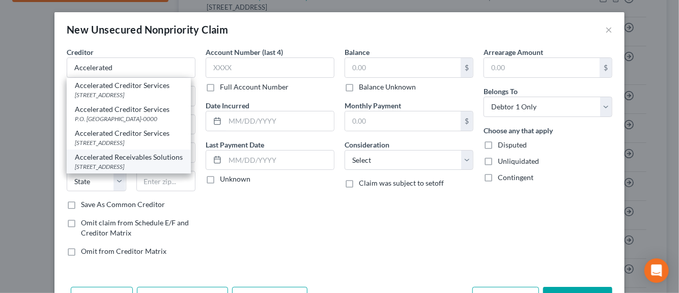
type input "69363-0070"
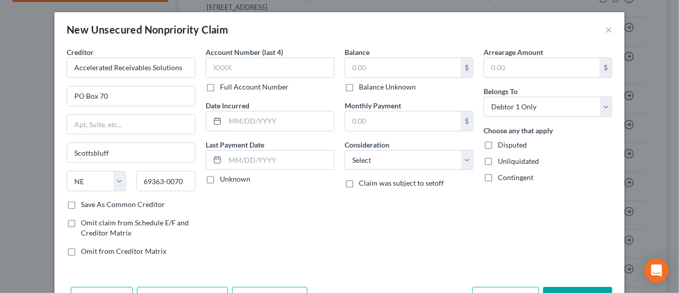
click at [81, 204] on label "Save As Common Creditor" at bounding box center [123, 205] width 84 height 10
click at [85, 204] on input "Save As Common Creditor" at bounding box center [88, 203] width 7 height 7
checkbox input "true"
click at [222, 71] on input "text" at bounding box center [270, 68] width 129 height 20
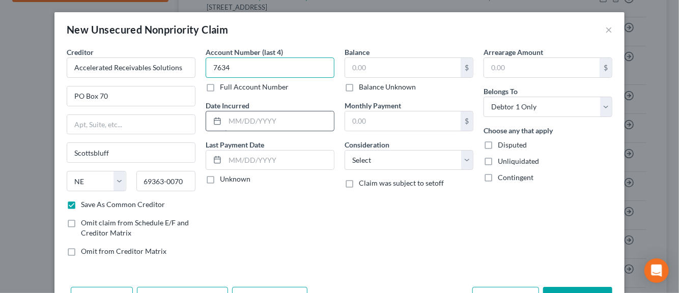
type input "7634"
click at [254, 122] on input "text" at bounding box center [279, 120] width 109 height 19
type input "2024"
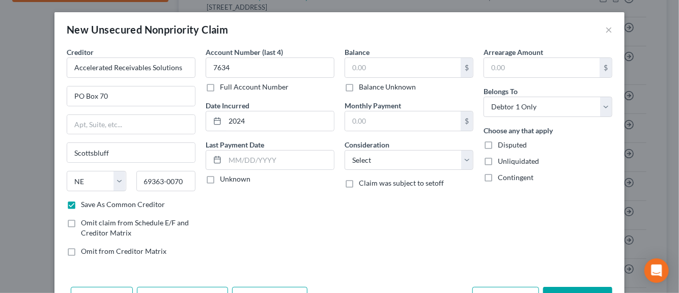
click at [220, 176] on label "Unknown" at bounding box center [235, 179] width 31 height 10
click at [224, 176] on input "Unknown" at bounding box center [227, 177] width 7 height 7
checkbox input "true"
click at [350, 67] on input "text" at bounding box center [403, 67] width 116 height 19
type input "13.84"
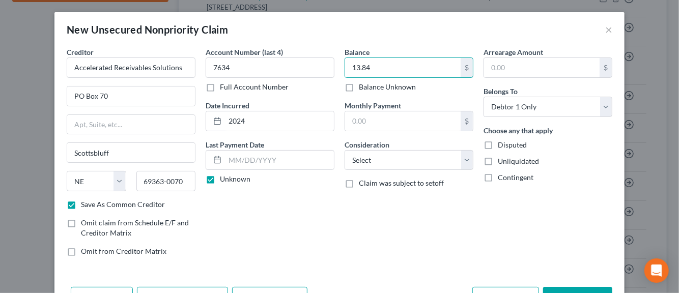
click at [498, 145] on label "Disputed" at bounding box center [512, 145] width 29 height 10
click at [502, 145] on input "Disputed" at bounding box center [505, 143] width 7 height 7
checkbox input "true"
click at [498, 159] on label "Unliquidated" at bounding box center [518, 161] width 41 height 10
click at [502, 159] on input "Unliquidated" at bounding box center [505, 159] width 7 height 7
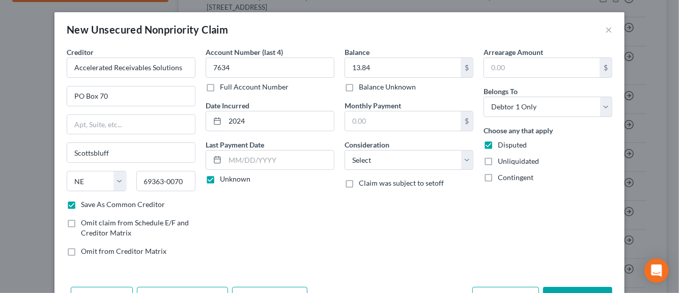
checkbox input "true"
click at [461, 158] on select "Select Cable / Satellite Services Collection Agency Credit Card Debt Debt Couns…" at bounding box center [409, 160] width 129 height 20
select select "1"
click at [345, 150] on select "Select Cable / Satellite Services Collection Agency Credit Card Debt Debt Couns…" at bounding box center [409, 160] width 129 height 20
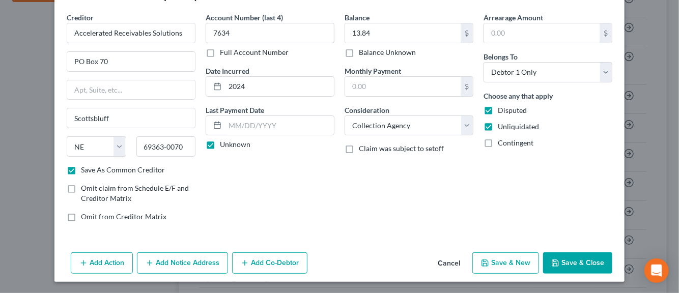
click at [497, 264] on button "Save & New" at bounding box center [505, 263] width 67 height 21
checkbox input "false"
select select "0"
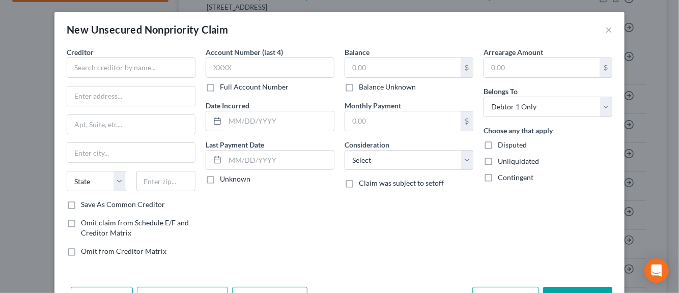
type input "0.00"
click at [106, 70] on input "text" at bounding box center [131, 68] width 129 height 20
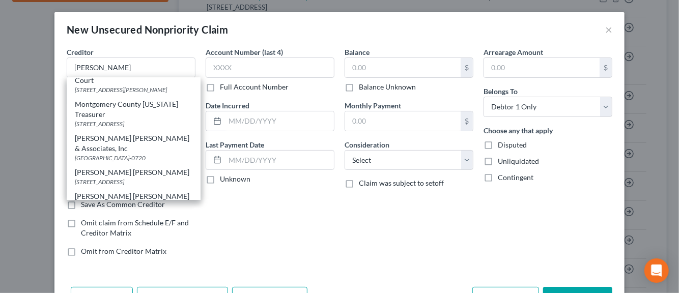
scroll to position [278, 0]
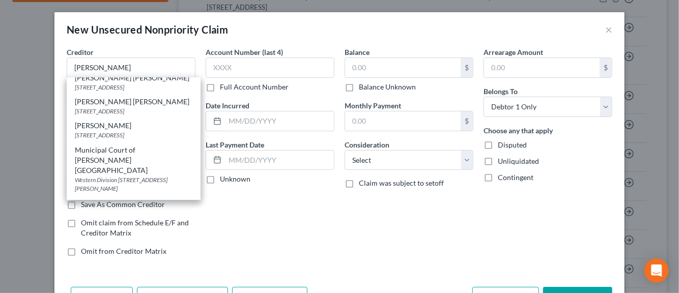
click at [109, 68] on div "[GEOGRAPHIC_DATA]-0720" at bounding box center [134, 63] width 118 height 9
type input "[PERSON_NAME] [PERSON_NAME] & Associates, Inc"
type input "PO Box 22720"
type input "Beachwood"
select select "36"
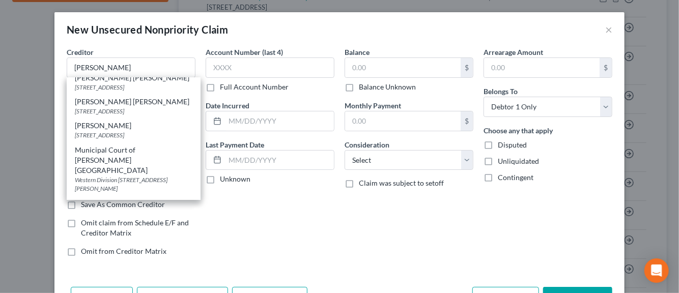
type input "44122-0720"
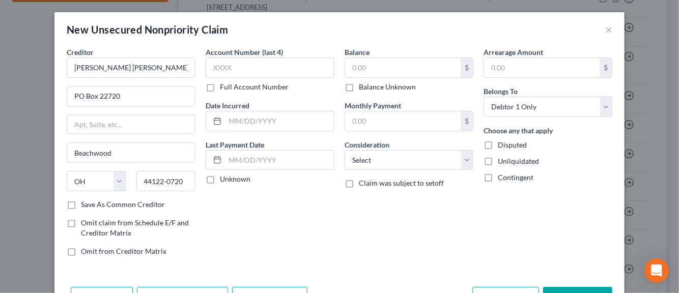
scroll to position [0, 0]
click at [81, 205] on label "Save As Common Creditor" at bounding box center [123, 205] width 84 height 10
click at [85, 205] on input "Save As Common Creditor" at bounding box center [88, 203] width 7 height 7
checkbox input "true"
click at [238, 74] on input "text" at bounding box center [270, 68] width 129 height 20
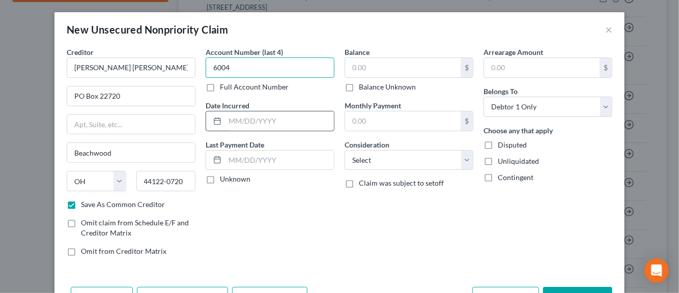
type input "6004"
click at [243, 122] on input "text" at bounding box center [279, 120] width 109 height 19
type input "2024"
click at [220, 180] on label "Unknown" at bounding box center [235, 179] width 31 height 10
click at [224, 180] on input "Unknown" at bounding box center [227, 177] width 7 height 7
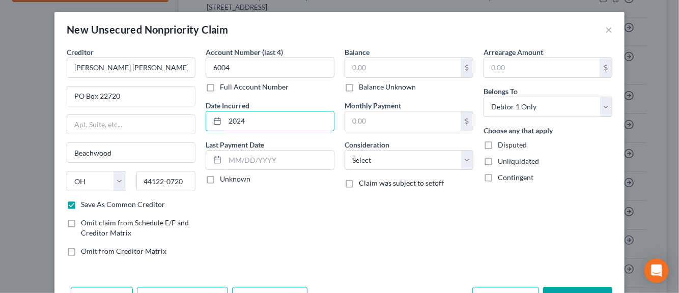
checkbox input "true"
click at [385, 68] on input "text" at bounding box center [403, 67] width 116 height 19
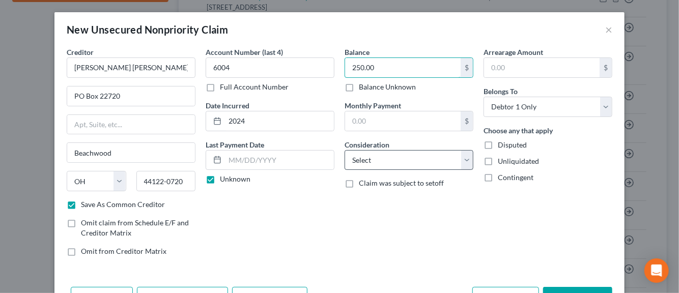
type input "250.00"
click at [462, 161] on select "Select Cable / Satellite Services Collection Agency Credit Card Debt Debt Couns…" at bounding box center [409, 160] width 129 height 20
select select "1"
click at [345, 150] on select "Select Cable / Satellite Services Collection Agency Credit Card Debt Debt Couns…" at bounding box center [409, 160] width 129 height 20
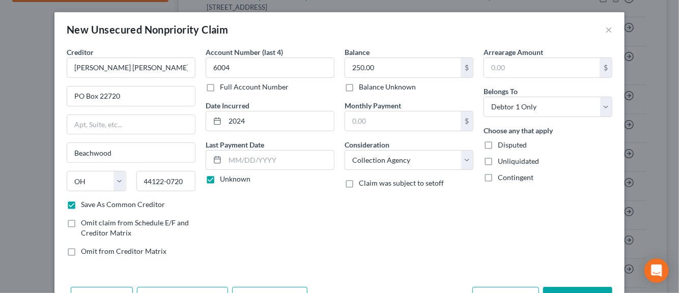
click at [498, 142] on label "Disputed" at bounding box center [512, 145] width 29 height 10
click at [502, 142] on input "Disputed" at bounding box center [505, 143] width 7 height 7
checkbox input "true"
click at [498, 158] on label "Unliquidated" at bounding box center [518, 161] width 41 height 10
click at [502, 158] on input "Unliquidated" at bounding box center [505, 159] width 7 height 7
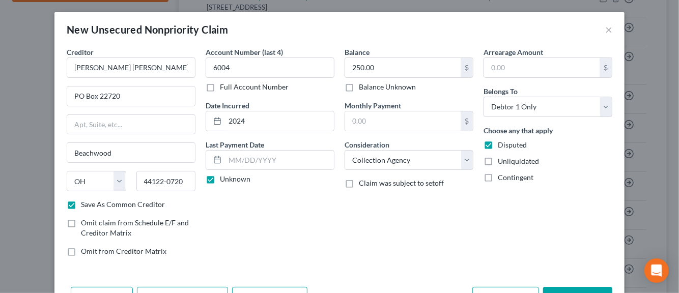
checkbox input "true"
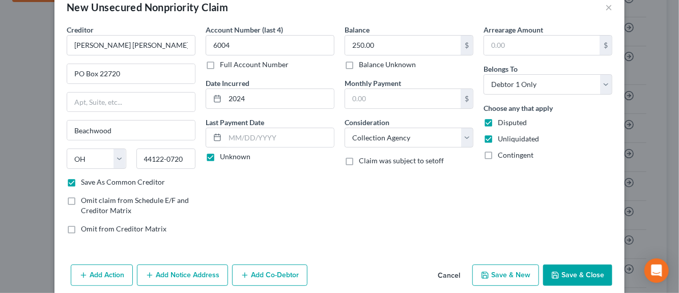
scroll to position [35, 0]
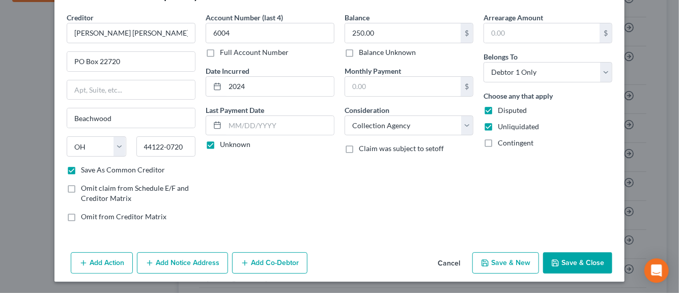
click at [168, 261] on button "Add Notice Address" at bounding box center [182, 263] width 91 height 21
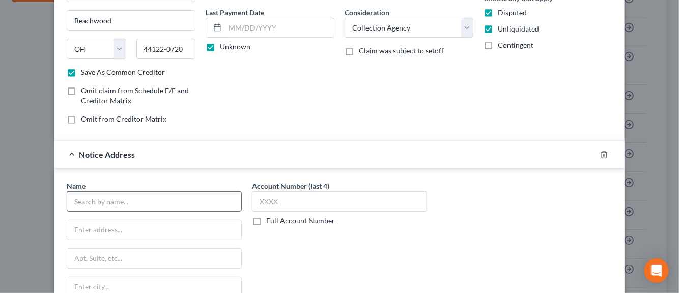
scroll to position [136, 0]
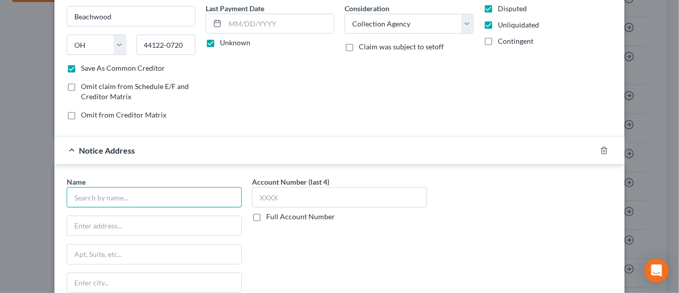
click at [129, 197] on input "text" at bounding box center [154, 197] width 175 height 20
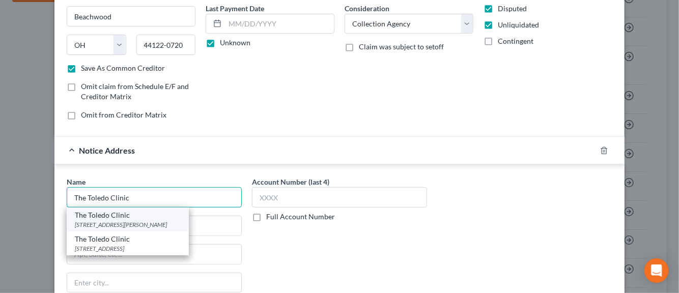
type input "The Toledo Clinic"
click at [119, 220] on div "[STREET_ADDRESS][PERSON_NAME]" at bounding box center [128, 224] width 106 height 9
type input "[STREET_ADDRESS][PERSON_NAME]"
type input "[GEOGRAPHIC_DATA]"
select select "36"
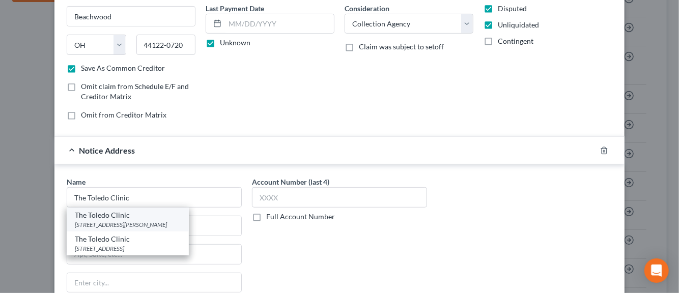
type input "43623-4231"
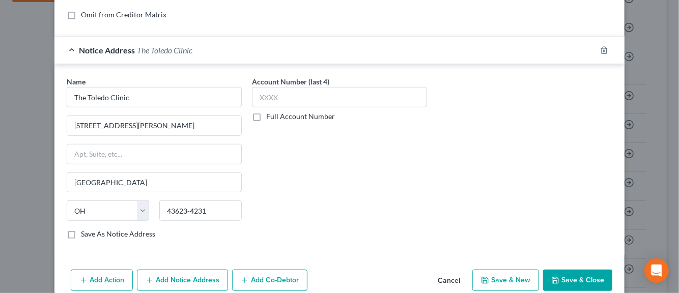
scroll to position [238, 0]
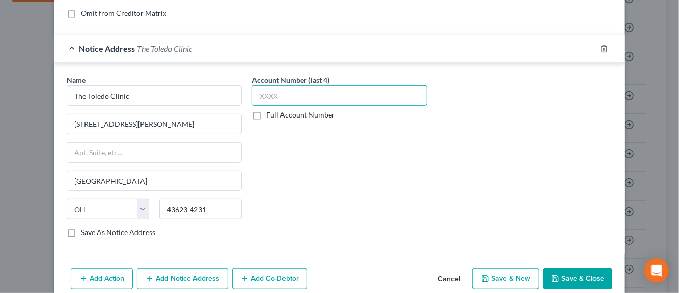
click at [273, 95] on input "text" at bounding box center [339, 96] width 175 height 20
type input "6"
type input "2460"
click at [81, 233] on label "Save As Notice Address" at bounding box center [118, 233] width 74 height 10
click at [85, 233] on input "Save As Notice Address" at bounding box center [88, 231] width 7 height 7
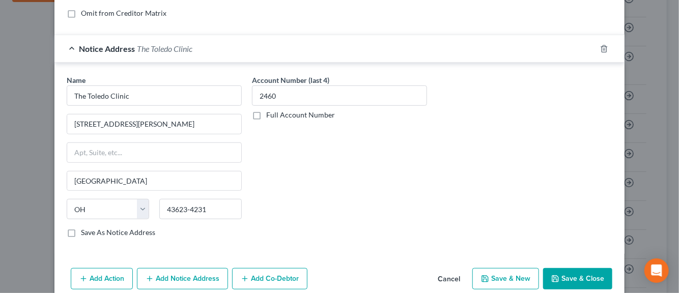
checkbox input "true"
click at [496, 278] on button "Save & New" at bounding box center [505, 278] width 67 height 21
checkbox input "false"
select select "0"
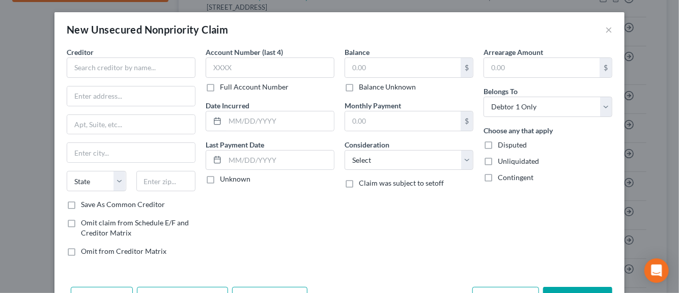
type input "0.00"
click at [109, 71] on input "text" at bounding box center [131, 68] width 129 height 20
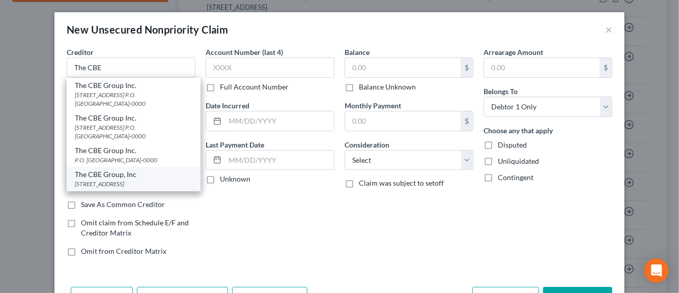
click at [109, 183] on div "[STREET_ADDRESS]" at bounding box center [134, 184] width 118 height 9
type input "The CBE Group, Inc"
type input "[STREET_ADDRESS]"
type input "[GEOGRAPHIC_DATA]"
select select "16"
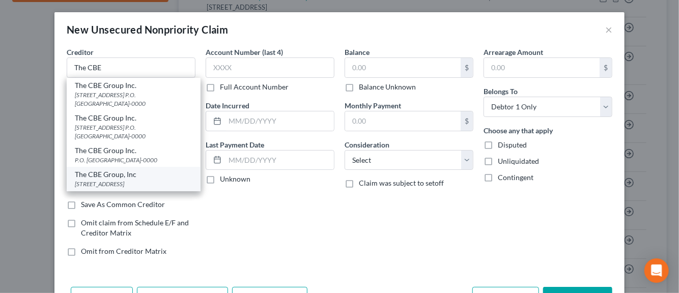
type input "50613-0000"
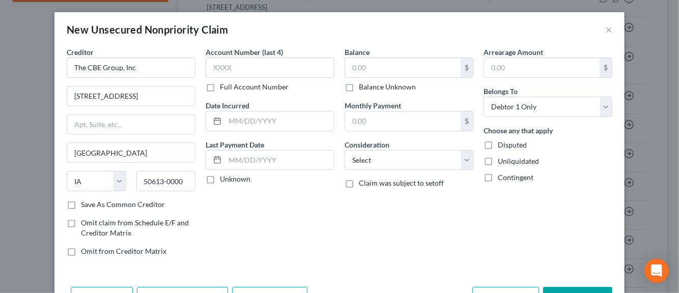
click at [81, 203] on label "Save As Common Creditor" at bounding box center [123, 205] width 84 height 10
click at [85, 203] on input "Save As Common Creditor" at bounding box center [88, 203] width 7 height 7
checkbox input "true"
click at [216, 69] on input "text" at bounding box center [270, 68] width 129 height 20
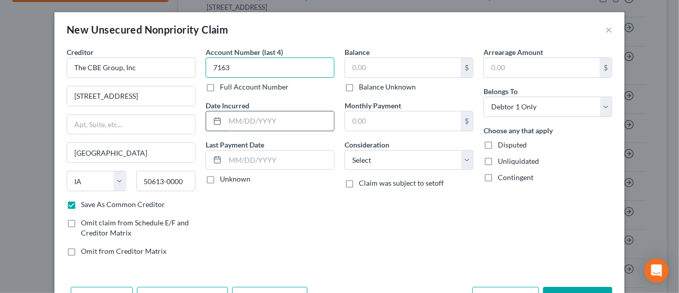
type input "7163"
click at [245, 118] on input "text" at bounding box center [279, 120] width 109 height 19
click at [238, 122] on input "text" at bounding box center [279, 120] width 109 height 19
type input "2024"
click at [220, 179] on label "Unknown" at bounding box center [235, 179] width 31 height 10
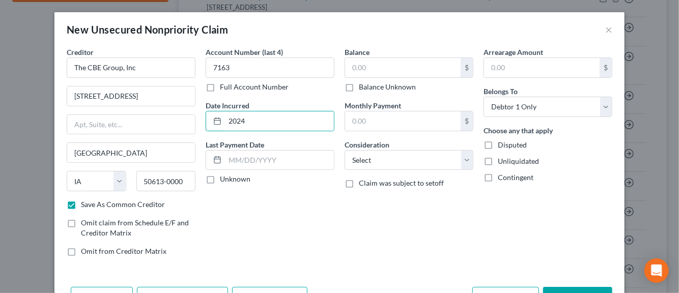
click at [224, 179] on input "Unknown" at bounding box center [227, 177] width 7 height 7
checkbox input "true"
click at [352, 69] on input "text" at bounding box center [403, 67] width 116 height 19
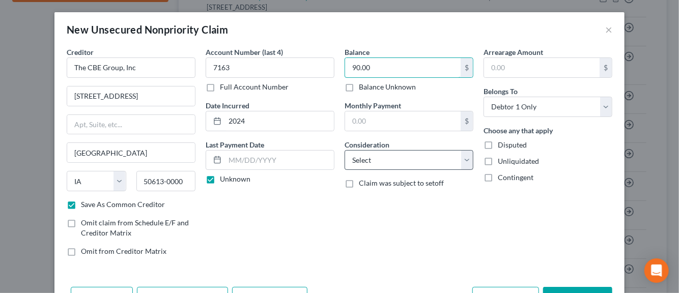
type input "90.00"
click at [460, 163] on select "Select Cable / Satellite Services Collection Agency Credit Card Debt Debt Couns…" at bounding box center [409, 160] width 129 height 20
select select "1"
click at [345, 150] on select "Select Cable / Satellite Services Collection Agency Credit Card Debt Debt Couns…" at bounding box center [409, 160] width 129 height 20
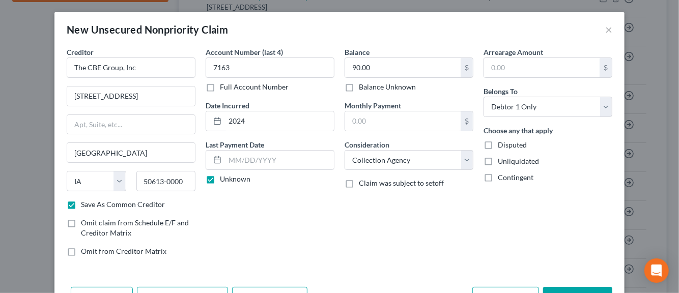
click at [498, 143] on label "Disputed" at bounding box center [512, 145] width 29 height 10
click at [502, 143] on input "Disputed" at bounding box center [505, 143] width 7 height 7
checkbox input "true"
click at [498, 160] on label "Unliquidated" at bounding box center [518, 161] width 41 height 10
click at [502, 160] on input "Unliquidated" at bounding box center [505, 159] width 7 height 7
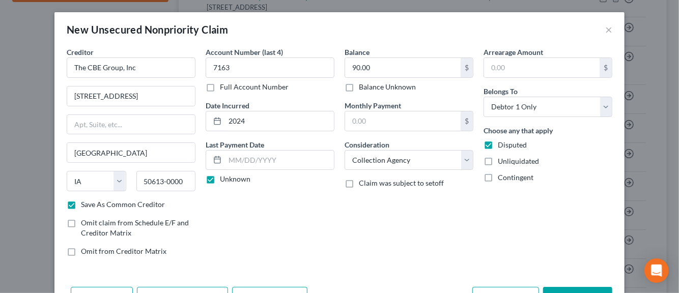
checkbox input "true"
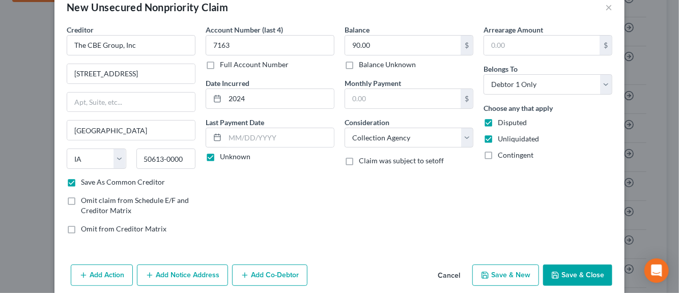
scroll to position [35, 0]
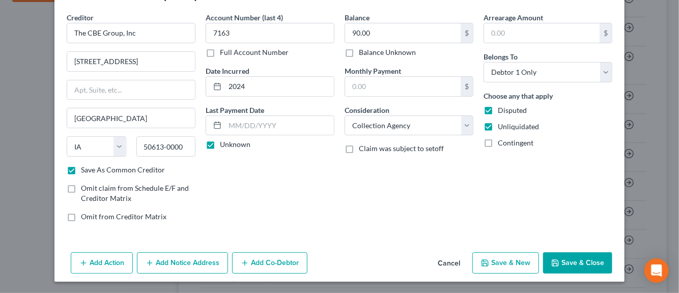
click at [197, 262] on button "Add Notice Address" at bounding box center [182, 263] width 91 height 21
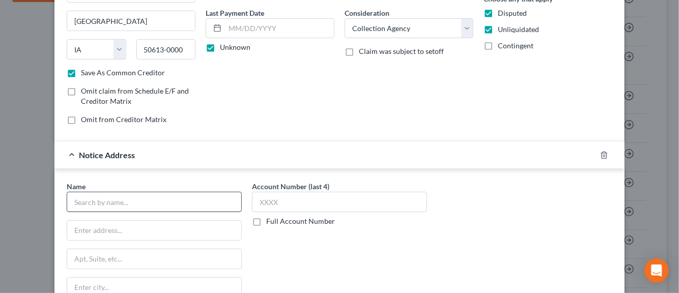
scroll to position [136, 0]
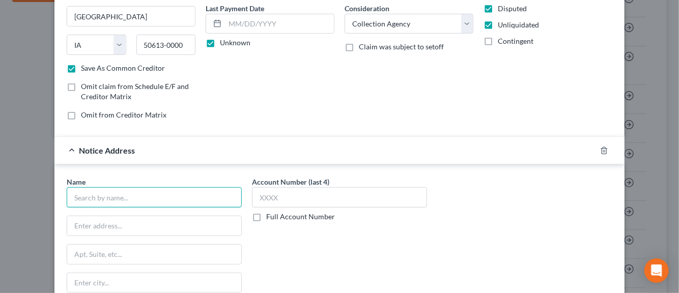
drag, startPoint x: 165, startPoint y: 198, endPoint x: 207, endPoint y: 177, distance: 47.1
click at [166, 198] on input "text" at bounding box center [154, 197] width 175 height 20
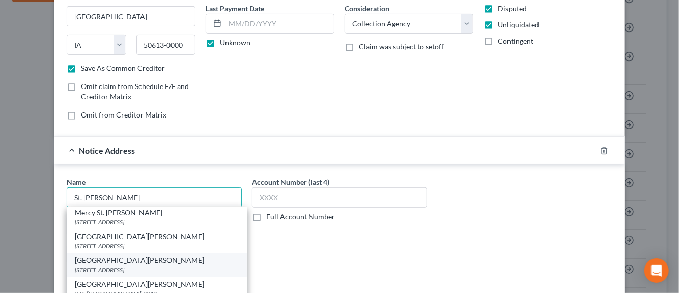
scroll to position [0, 0]
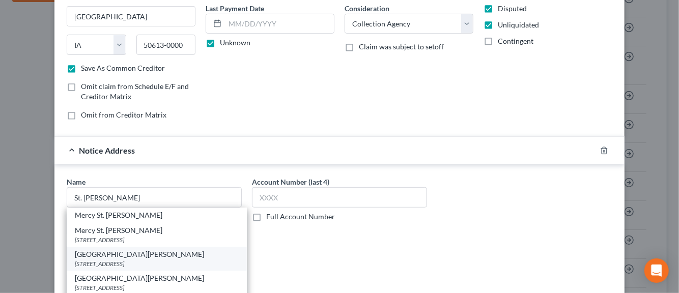
click at [148, 257] on div "[GEOGRAPHIC_DATA][PERSON_NAME]" at bounding box center [157, 254] width 164 height 10
type input "[GEOGRAPHIC_DATA][PERSON_NAME]"
type input "[STREET_ADDRESS]"
type input "[GEOGRAPHIC_DATA]"
select select "36"
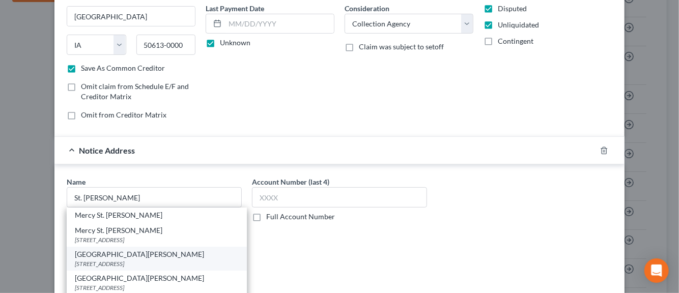
type input "43608-0000"
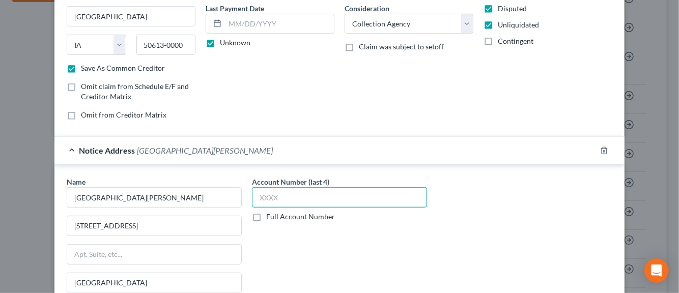
click at [281, 197] on input "text" at bounding box center [339, 197] width 175 height 20
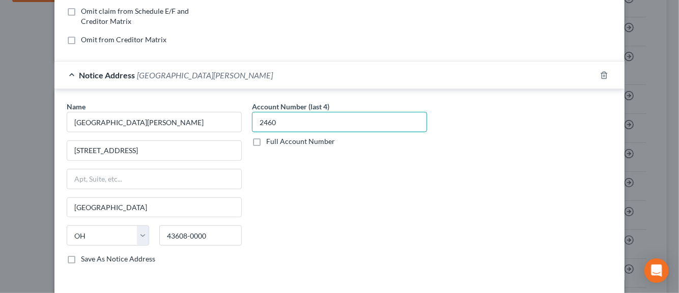
scroll to position [238, 0]
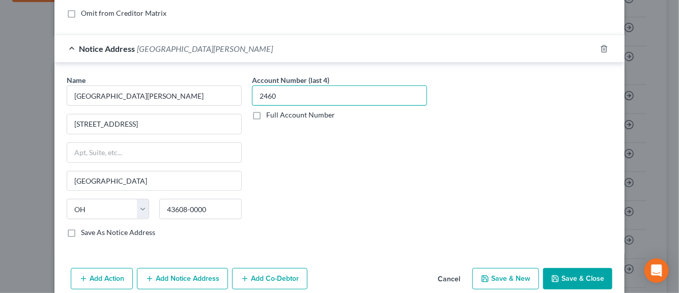
type input "2460"
click at [81, 230] on label "Save As Notice Address" at bounding box center [118, 233] width 74 height 10
click at [85, 230] on input "Save As Notice Address" at bounding box center [88, 231] width 7 height 7
checkbox input "true"
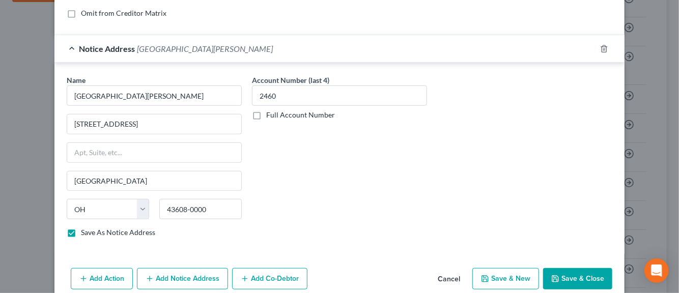
click at [153, 270] on button "Add Notice Address" at bounding box center [182, 278] width 91 height 21
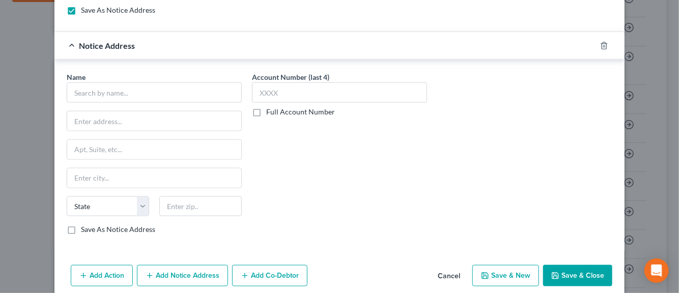
scroll to position [471, 0]
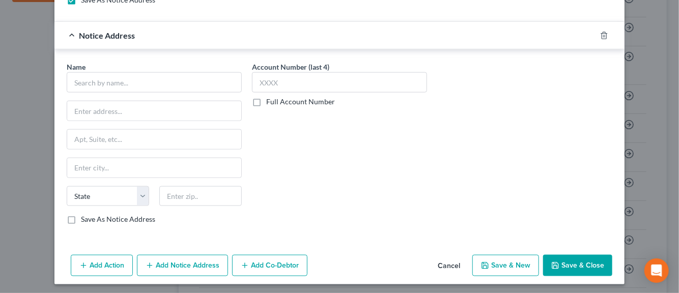
click at [504, 266] on button "Save & New" at bounding box center [505, 265] width 67 height 21
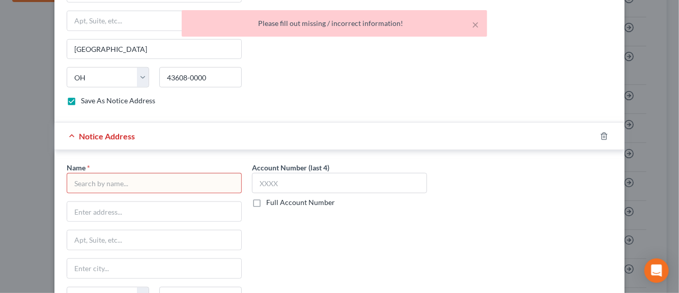
scroll to position [369, 0]
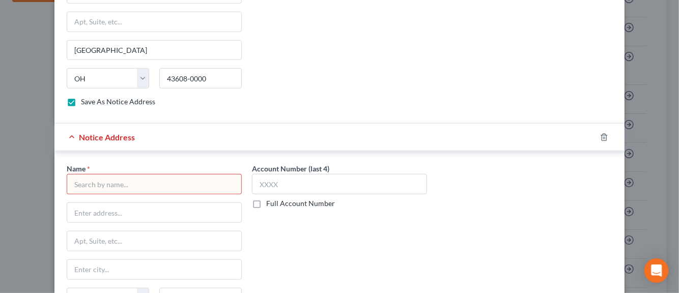
click at [68, 134] on div "Notice Address" at bounding box center [325, 137] width 542 height 27
click at [71, 134] on div "Notice Address" at bounding box center [325, 137] width 542 height 27
click at [68, 134] on div "Notice Address" at bounding box center [325, 137] width 542 height 27
click at [103, 209] on input "text" at bounding box center [154, 212] width 174 height 19
click at [70, 132] on div "Notice Address" at bounding box center [325, 137] width 542 height 27
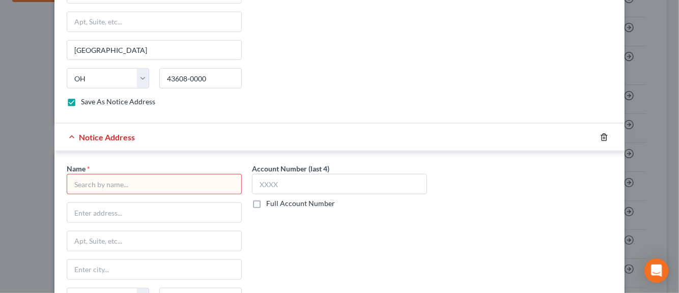
click at [602, 134] on icon "button" at bounding box center [604, 137] width 5 height 7
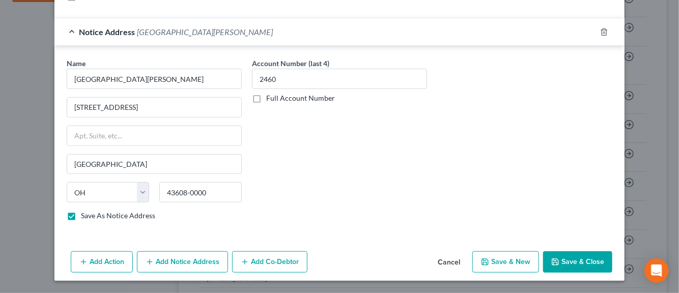
scroll to position [253, 0]
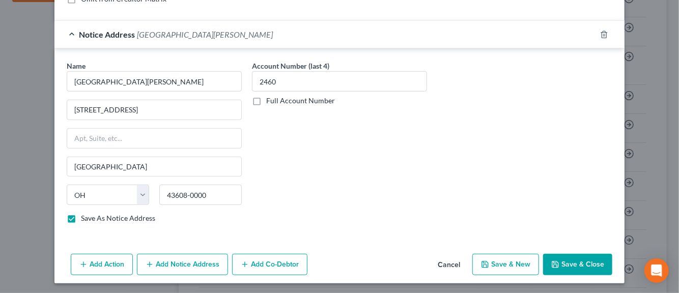
click at [497, 261] on button "Save & New" at bounding box center [505, 264] width 67 height 21
checkbox input "false"
select select "0"
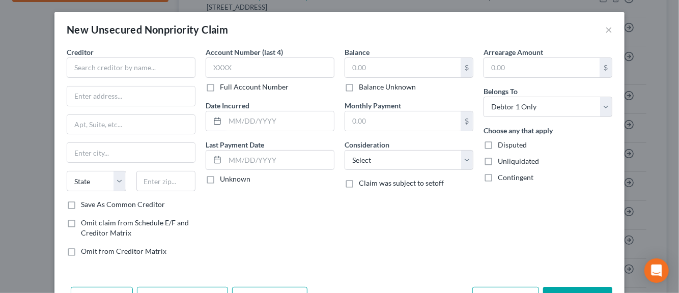
type input "0.00"
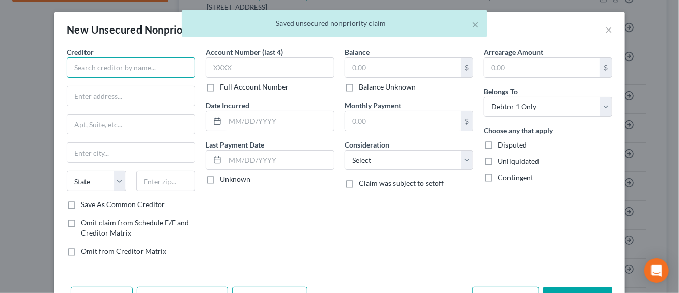
click at [124, 72] on input "text" at bounding box center [131, 68] width 129 height 20
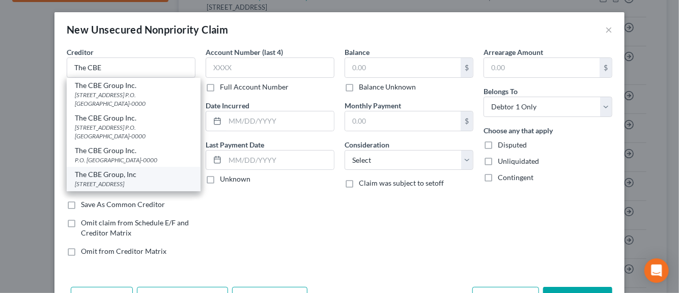
click at [103, 182] on div "[STREET_ADDRESS]" at bounding box center [134, 184] width 118 height 9
type input "The CBE Group, Inc"
type input "[STREET_ADDRESS]"
type input "[GEOGRAPHIC_DATA]"
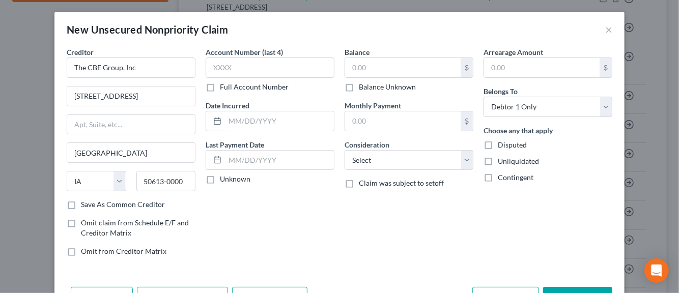
click at [81, 205] on label "Save As Common Creditor" at bounding box center [123, 205] width 84 height 10
click at [85, 205] on input "Save As Common Creditor" at bounding box center [88, 203] width 7 height 7
click at [221, 70] on input "text" at bounding box center [270, 68] width 129 height 20
click at [234, 126] on input "text" at bounding box center [279, 120] width 109 height 19
click at [220, 183] on label "Unknown" at bounding box center [235, 179] width 31 height 10
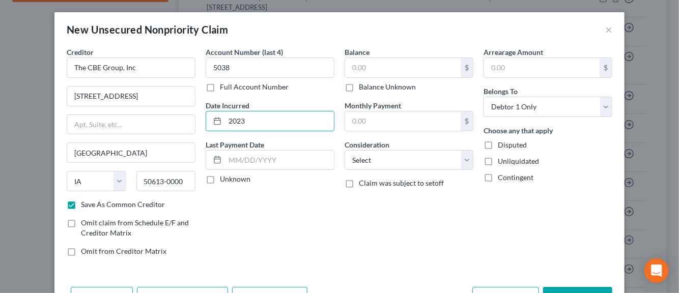
click at [224, 181] on input "Unknown" at bounding box center [227, 177] width 7 height 7
click at [361, 67] on input "text" at bounding box center [403, 67] width 116 height 19
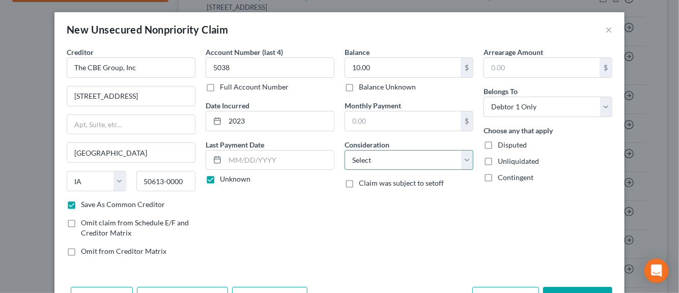
click at [464, 159] on select "Select Cable / Satellite Services Collection Agency Credit Card Debt Debt Couns…" at bounding box center [409, 160] width 129 height 20
click at [345, 150] on select "Select Cable / Satellite Services Collection Agency Credit Card Debt Debt Couns…" at bounding box center [409, 160] width 129 height 20
click at [498, 148] on label "Disputed" at bounding box center [512, 145] width 29 height 10
click at [502, 147] on input "Disputed" at bounding box center [505, 143] width 7 height 7
click at [498, 158] on label "Unliquidated" at bounding box center [518, 161] width 41 height 10
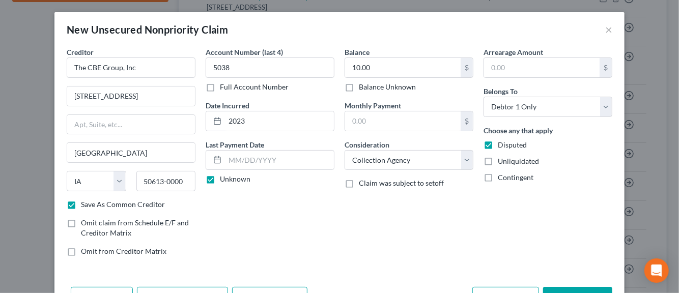
click at [502, 158] on input "Unliquidated" at bounding box center [505, 159] width 7 height 7
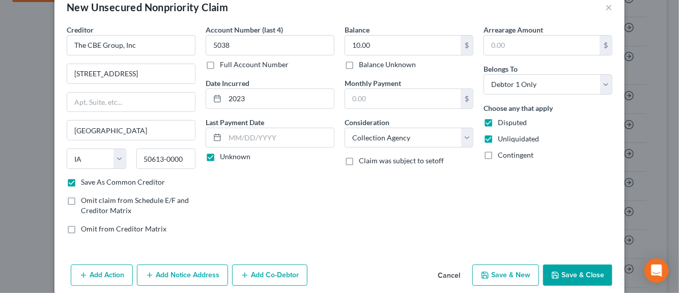
scroll to position [35, 0]
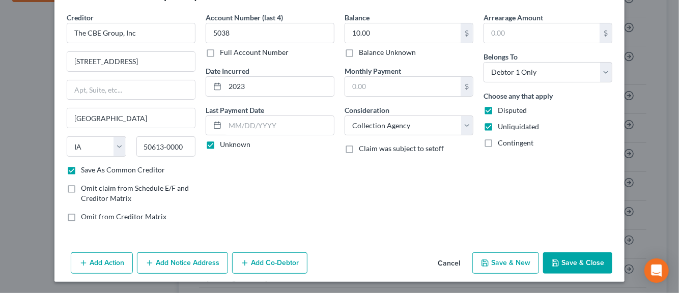
click at [193, 260] on button "Add Notice Address" at bounding box center [182, 263] width 91 height 21
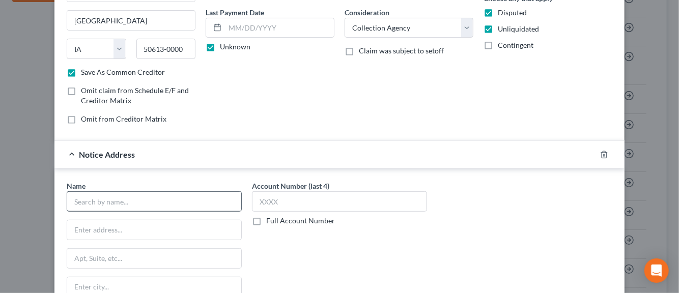
scroll to position [136, 0]
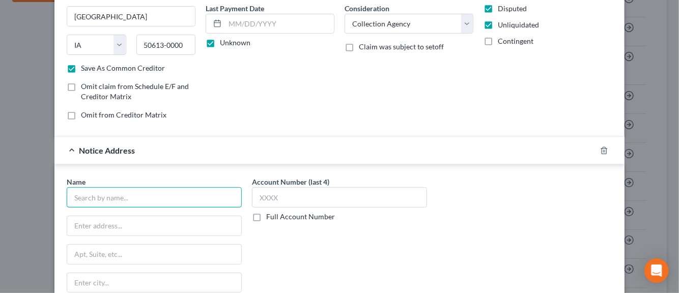
click at [119, 193] on input "text" at bounding box center [154, 197] width 175 height 20
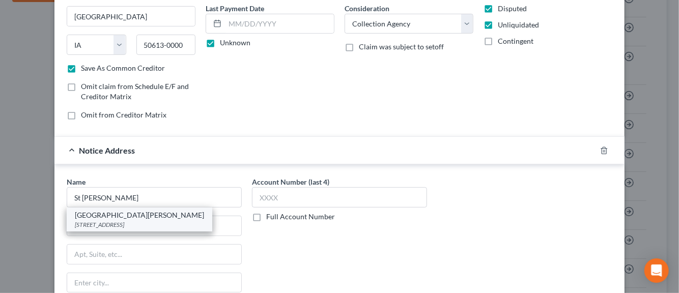
click at [120, 220] on div "[STREET_ADDRESS]" at bounding box center [139, 224] width 129 height 9
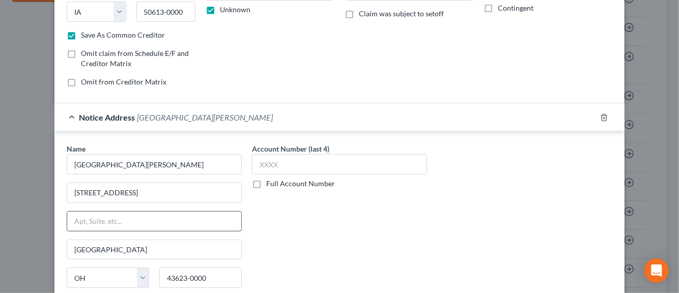
scroll to position [187, 0]
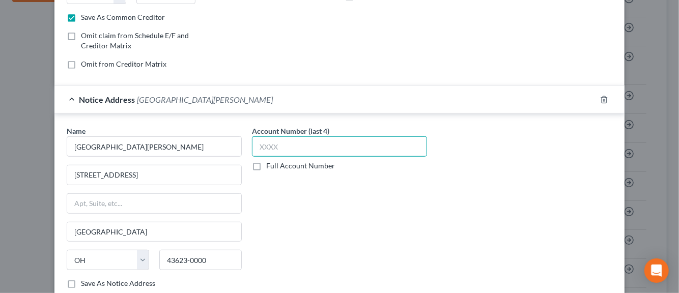
click at [278, 149] on input "text" at bounding box center [339, 146] width 175 height 20
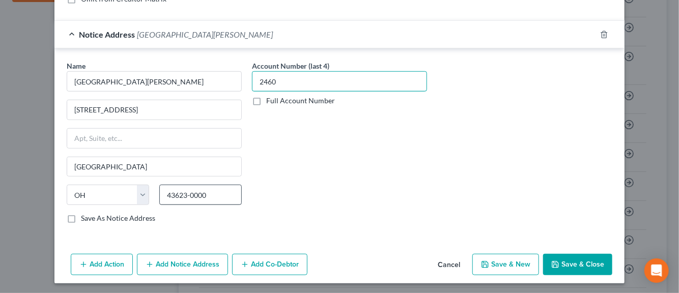
scroll to position [253, 0]
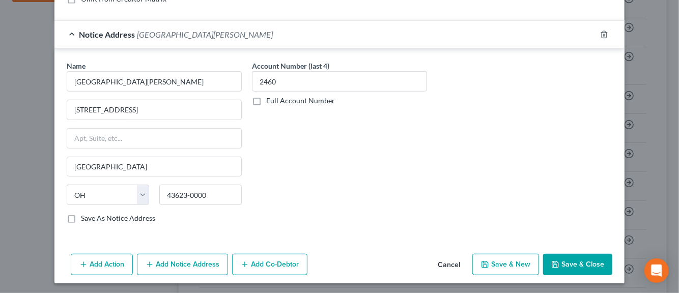
click at [81, 214] on label "Save As Notice Address" at bounding box center [118, 218] width 74 height 10
click at [85, 214] on input "Save As Notice Address" at bounding box center [88, 216] width 7 height 7
click at [495, 263] on button "Save & New" at bounding box center [505, 264] width 67 height 21
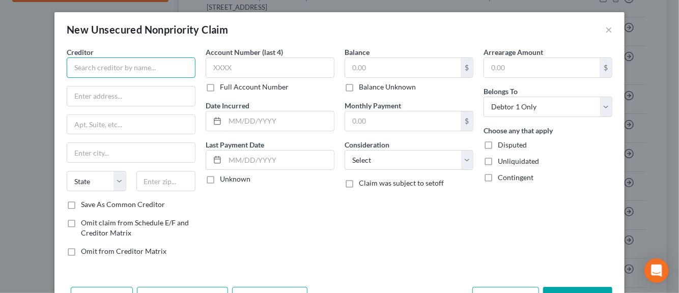
click at [118, 67] on input "text" at bounding box center [131, 68] width 129 height 20
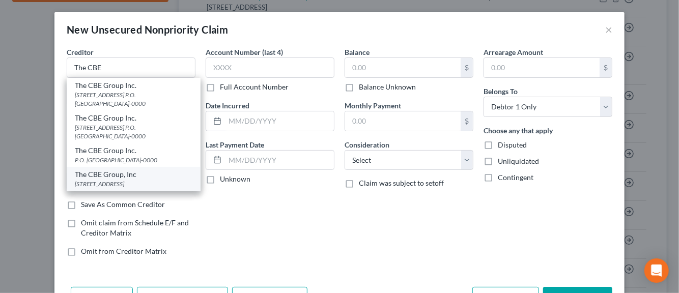
click at [108, 180] on div "[STREET_ADDRESS]" at bounding box center [134, 184] width 118 height 9
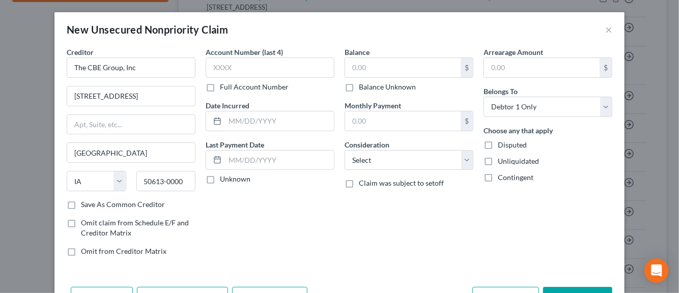
click at [81, 204] on label "Save As Common Creditor" at bounding box center [123, 205] width 84 height 10
click at [85, 204] on input "Save As Common Creditor" at bounding box center [88, 203] width 7 height 7
click at [220, 71] on input "text" at bounding box center [270, 68] width 129 height 20
click at [242, 122] on input "text" at bounding box center [279, 120] width 109 height 19
click at [220, 177] on label "Unknown" at bounding box center [235, 179] width 31 height 10
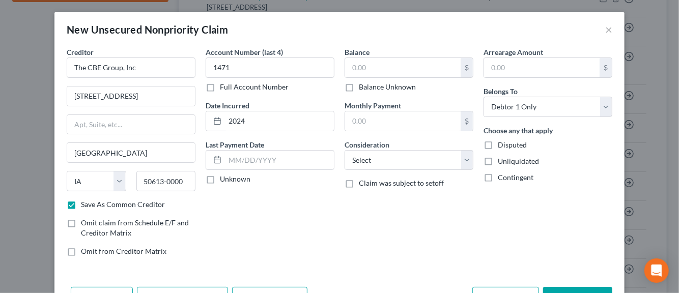
click at [224, 177] on input "Unknown" at bounding box center [227, 177] width 7 height 7
click at [372, 66] on input "text" at bounding box center [403, 67] width 116 height 19
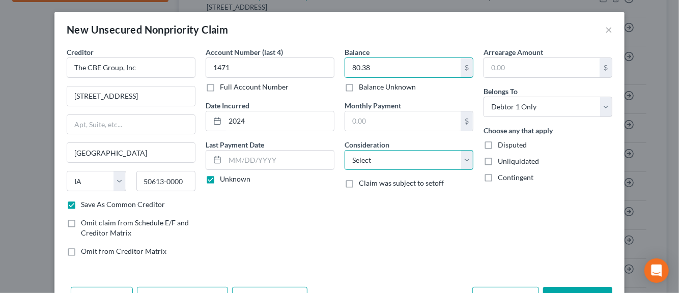
click at [460, 160] on select "Select Cable / Satellite Services Collection Agency Credit Card Debt Debt Couns…" at bounding box center [409, 160] width 129 height 20
click at [345, 150] on select "Select Cable / Satellite Services Collection Agency Credit Card Debt Debt Couns…" at bounding box center [409, 160] width 129 height 20
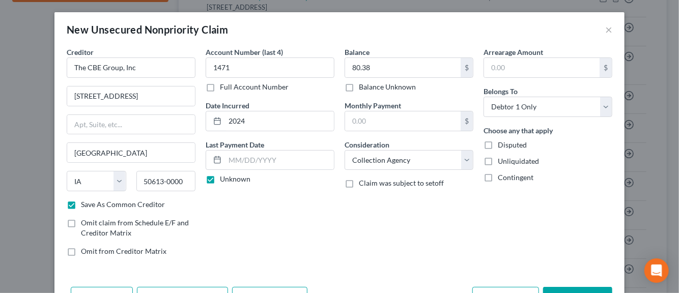
click at [498, 146] on label "Disputed" at bounding box center [512, 145] width 29 height 10
click at [502, 146] on input "Disputed" at bounding box center [505, 143] width 7 height 7
click at [498, 161] on label "Unliquidated" at bounding box center [518, 161] width 41 height 10
click at [502, 161] on input "Unliquidated" at bounding box center [505, 159] width 7 height 7
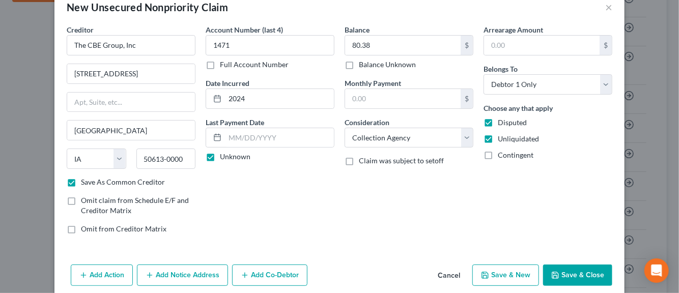
scroll to position [35, 0]
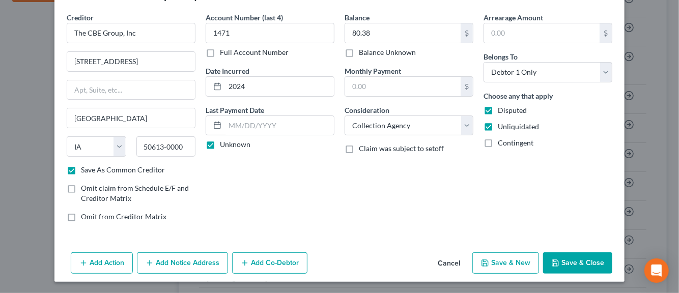
click at [165, 263] on button "Add Notice Address" at bounding box center [182, 263] width 91 height 21
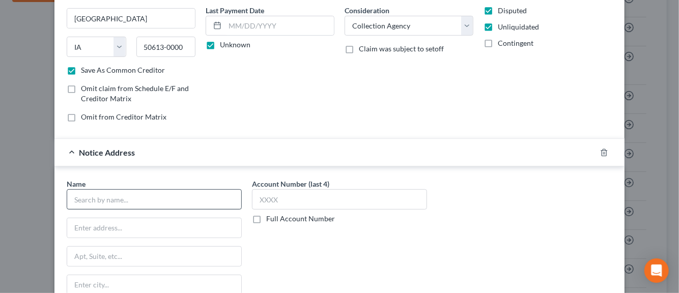
scroll to position [136, 0]
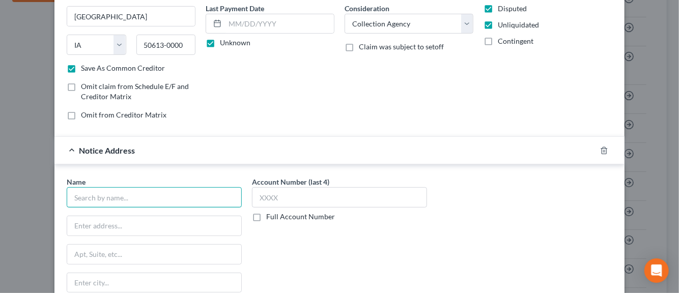
click at [115, 196] on input "text" at bounding box center [154, 197] width 175 height 20
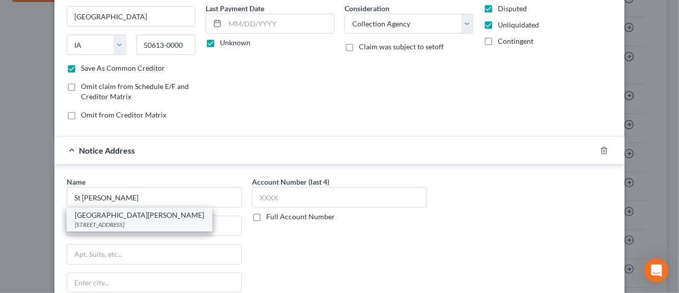
click at [108, 216] on div "[GEOGRAPHIC_DATA][PERSON_NAME]" at bounding box center [139, 215] width 129 height 10
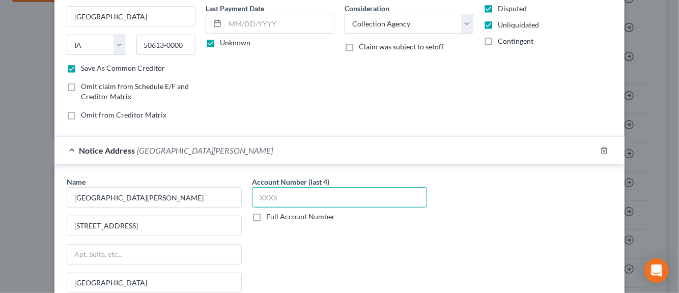
click at [262, 198] on input "text" at bounding box center [339, 197] width 175 height 20
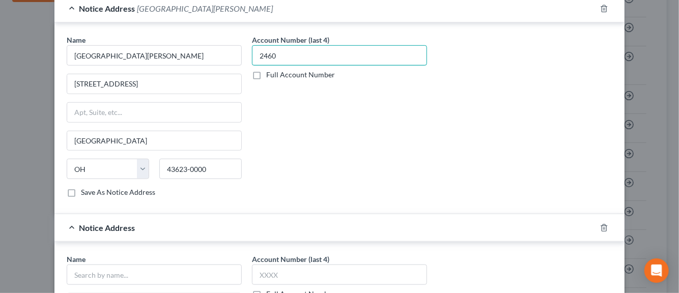
scroll to position [289, 0]
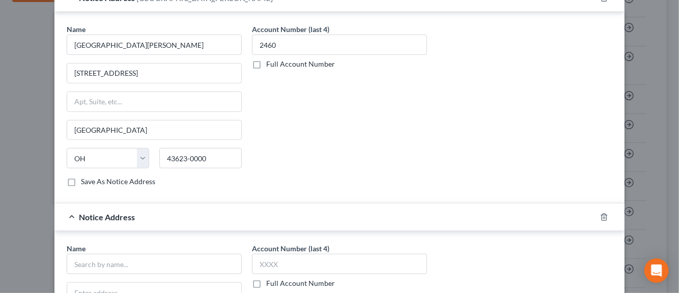
click at [81, 181] on label "Save As Notice Address" at bounding box center [118, 182] width 74 height 10
click at [85, 181] on input "Save As Notice Address" at bounding box center [88, 180] width 7 height 7
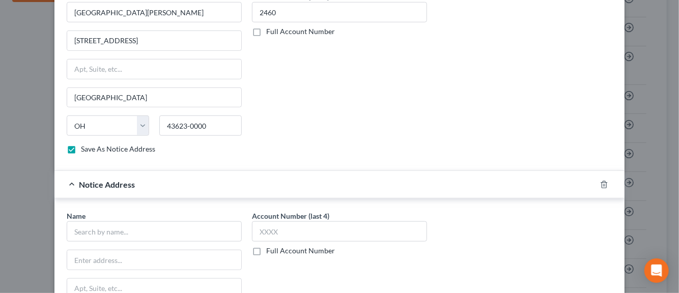
scroll to position [340, 0]
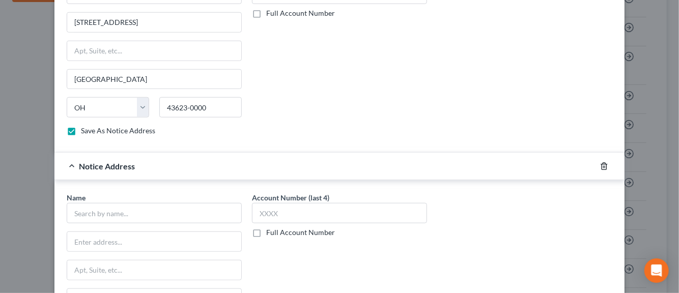
click at [604, 166] on line "button" at bounding box center [604, 167] width 0 height 2
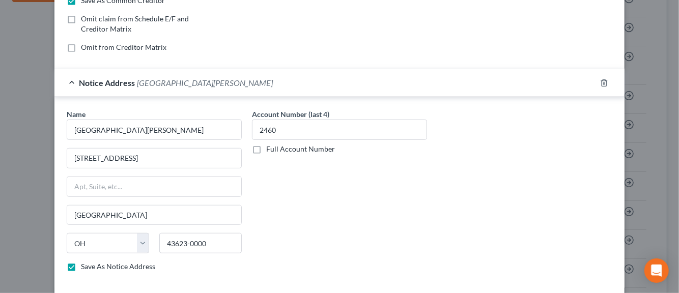
scroll to position [253, 0]
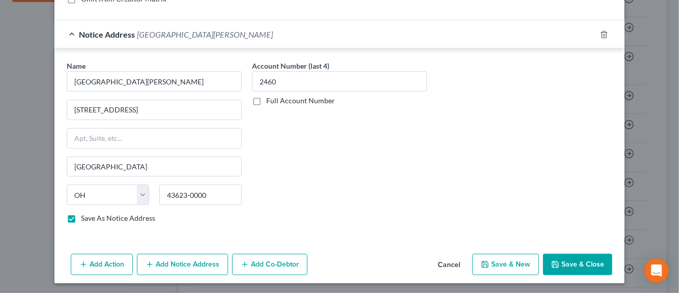
click at [489, 263] on button "Save & New" at bounding box center [505, 264] width 67 height 21
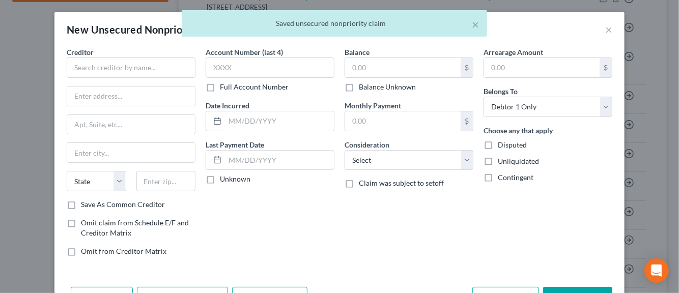
scroll to position [0, 0]
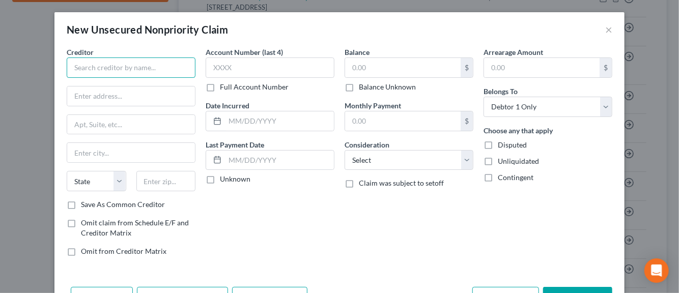
click at [111, 69] on input "text" at bounding box center [131, 68] width 129 height 20
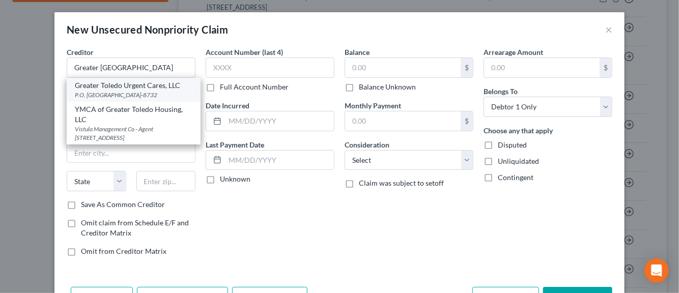
click at [103, 95] on div "P.O. [GEOGRAPHIC_DATA]-8732" at bounding box center [134, 95] width 118 height 9
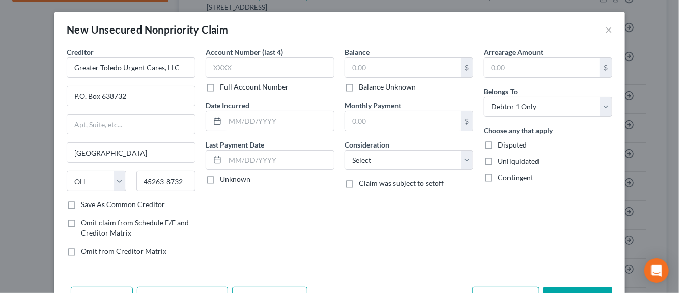
click at [81, 205] on label "Save As Common Creditor" at bounding box center [123, 205] width 84 height 10
click at [85, 205] on input "Save As Common Creditor" at bounding box center [88, 203] width 7 height 7
click at [222, 68] on input "text" at bounding box center [270, 68] width 129 height 20
click at [229, 120] on input "text" at bounding box center [279, 120] width 109 height 19
click at [220, 179] on label "Unknown" at bounding box center [235, 179] width 31 height 10
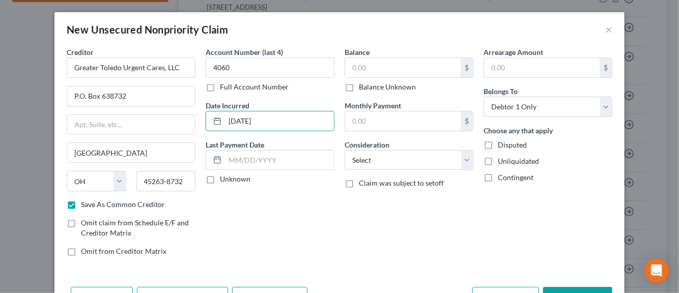
click at [224, 179] on input "Unknown" at bounding box center [227, 177] width 7 height 7
click at [356, 68] on input "text" at bounding box center [403, 67] width 116 height 19
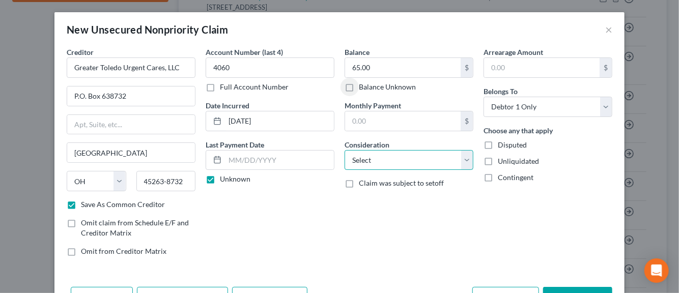
click at [463, 158] on select "Select Cable / Satellite Services Collection Agency Credit Card Debt Debt Couns…" at bounding box center [409, 160] width 129 height 20
click at [345, 150] on select "Select Cable / Satellite Services Collection Agency Credit Card Debt Debt Couns…" at bounding box center [409, 160] width 129 height 20
click at [498, 142] on label "Disputed" at bounding box center [512, 145] width 29 height 10
click at [502, 142] on input "Disputed" at bounding box center [505, 143] width 7 height 7
click at [498, 161] on label "Unliquidated" at bounding box center [518, 161] width 41 height 10
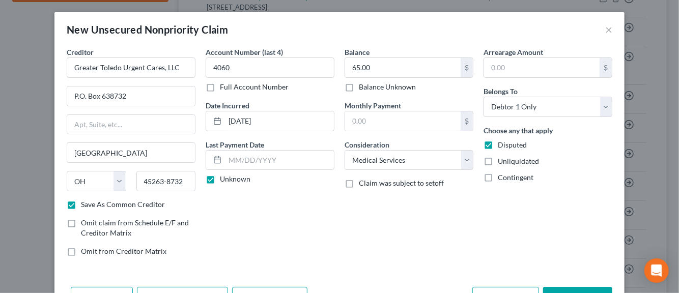
click at [502, 161] on input "Unliquidated" at bounding box center [505, 159] width 7 height 7
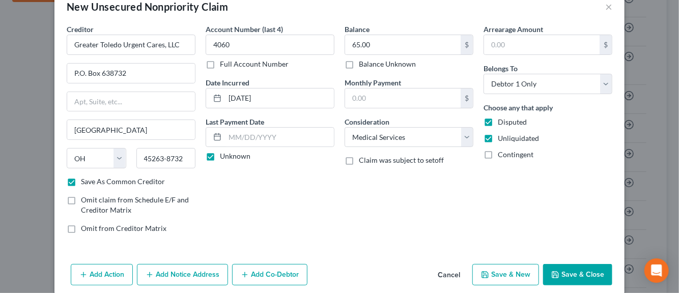
scroll to position [35, 0]
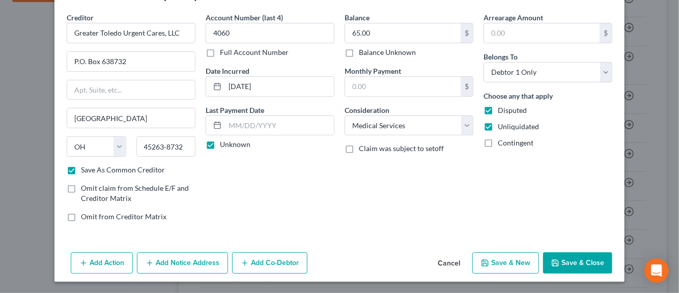
click at [499, 262] on button "Save & New" at bounding box center [505, 263] width 67 height 21
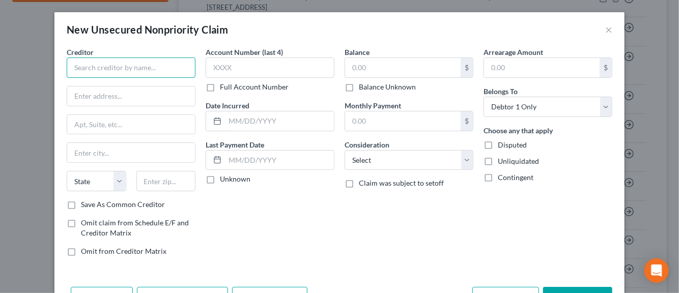
click at [98, 72] on input "text" at bounding box center [131, 68] width 129 height 20
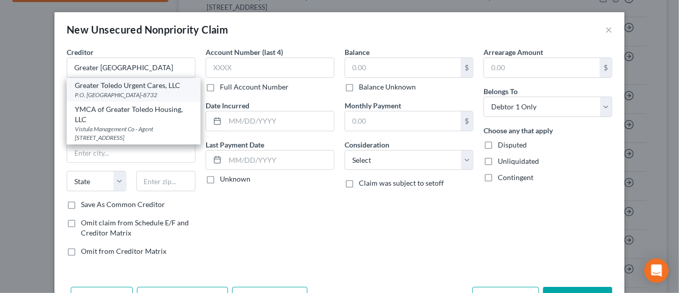
click at [98, 93] on div "P.O. [GEOGRAPHIC_DATA]-8732" at bounding box center [134, 95] width 118 height 9
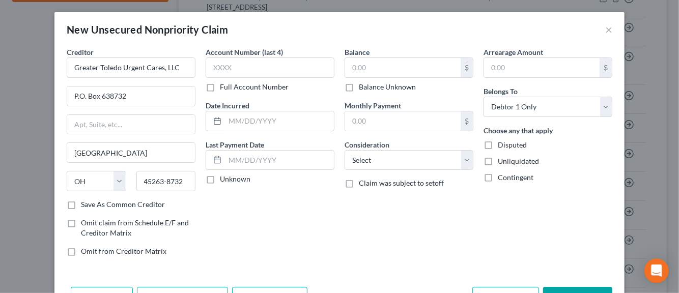
click at [81, 207] on label "Save As Common Creditor" at bounding box center [123, 205] width 84 height 10
click at [85, 206] on input "Save As Common Creditor" at bounding box center [88, 203] width 7 height 7
click at [216, 73] on input "text" at bounding box center [270, 68] width 129 height 20
click at [236, 124] on input "text" at bounding box center [279, 120] width 109 height 19
click at [220, 181] on label "Unknown" at bounding box center [235, 179] width 31 height 10
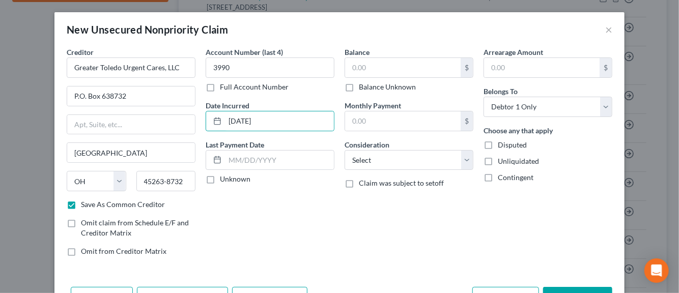
click at [224, 181] on input "Unknown" at bounding box center [227, 177] width 7 height 7
click at [350, 69] on input "text" at bounding box center [403, 67] width 116 height 19
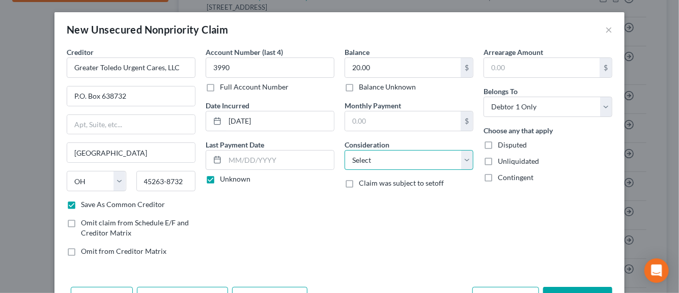
click at [465, 161] on select "Select Cable / Satellite Services Collection Agency Credit Card Debt Debt Couns…" at bounding box center [409, 160] width 129 height 20
click at [345, 150] on select "Select Cable / Satellite Services Collection Agency Credit Card Debt Debt Couns…" at bounding box center [409, 160] width 129 height 20
click at [498, 144] on label "Disputed" at bounding box center [512, 145] width 29 height 10
click at [502, 144] on input "Disputed" at bounding box center [505, 143] width 7 height 7
click at [498, 159] on label "Unliquidated" at bounding box center [518, 161] width 41 height 10
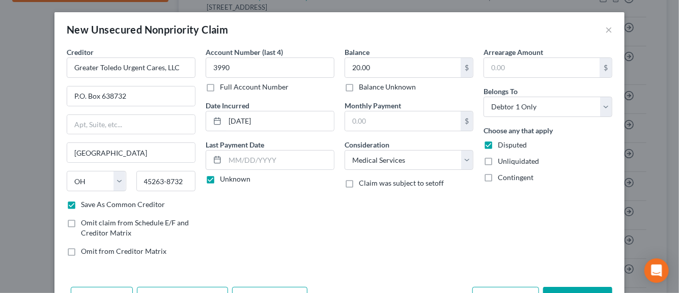
click at [502, 159] on input "Unliquidated" at bounding box center [505, 159] width 7 height 7
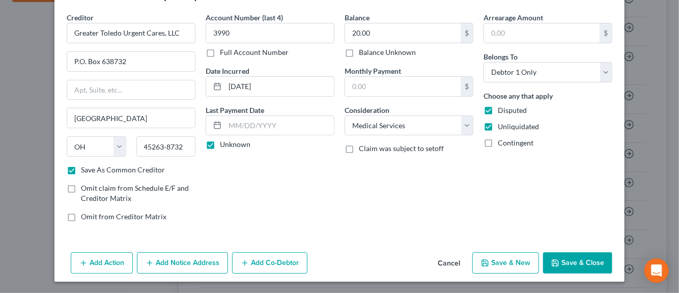
click at [499, 262] on button "Save & New" at bounding box center [505, 263] width 67 height 21
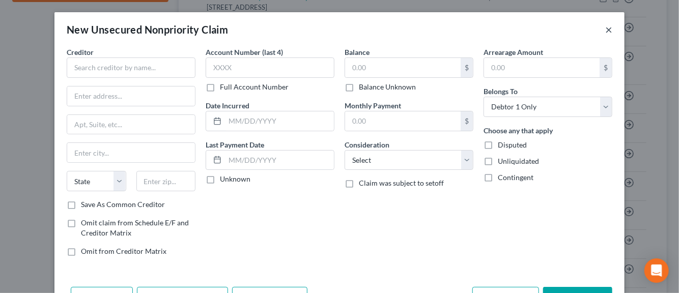
click at [607, 32] on button "×" at bounding box center [608, 29] width 7 height 12
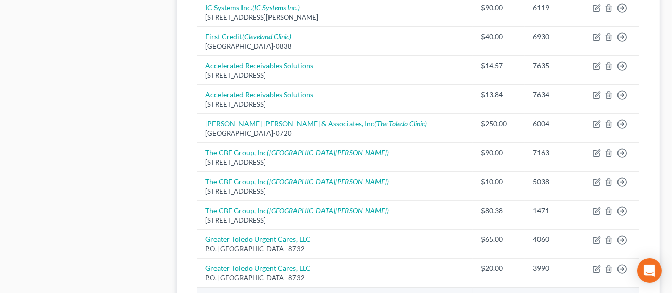
scroll to position [1139, 0]
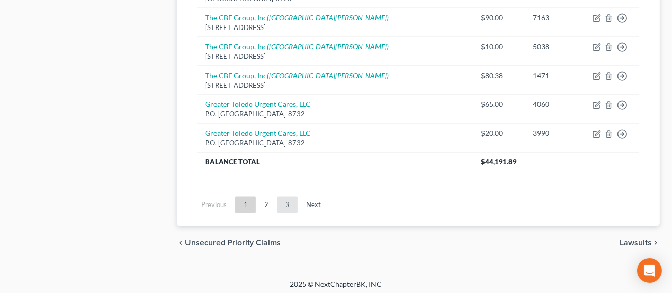
click at [289, 203] on link "3" at bounding box center [287, 205] width 20 height 16
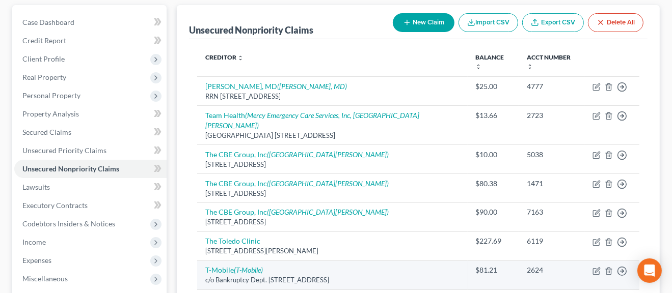
scroll to position [0, 0]
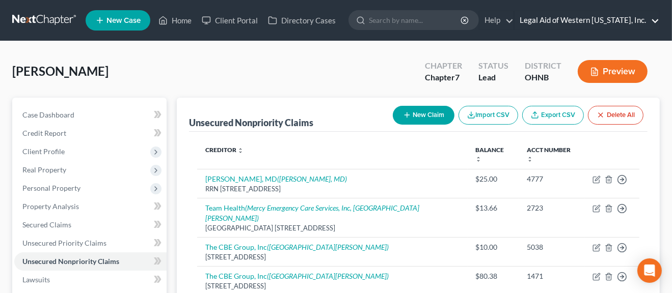
click at [653, 22] on link "Legal Aid of Western [US_STATE], Inc." at bounding box center [586, 20] width 145 height 18
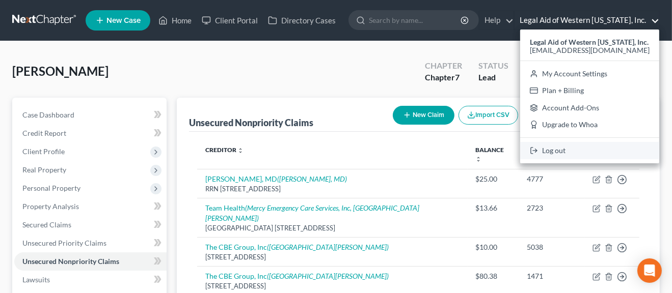
click at [576, 152] on link "Log out" at bounding box center [589, 150] width 139 height 17
